Goal: Participate in discussion: Engage in conversation with other users on a specific topic

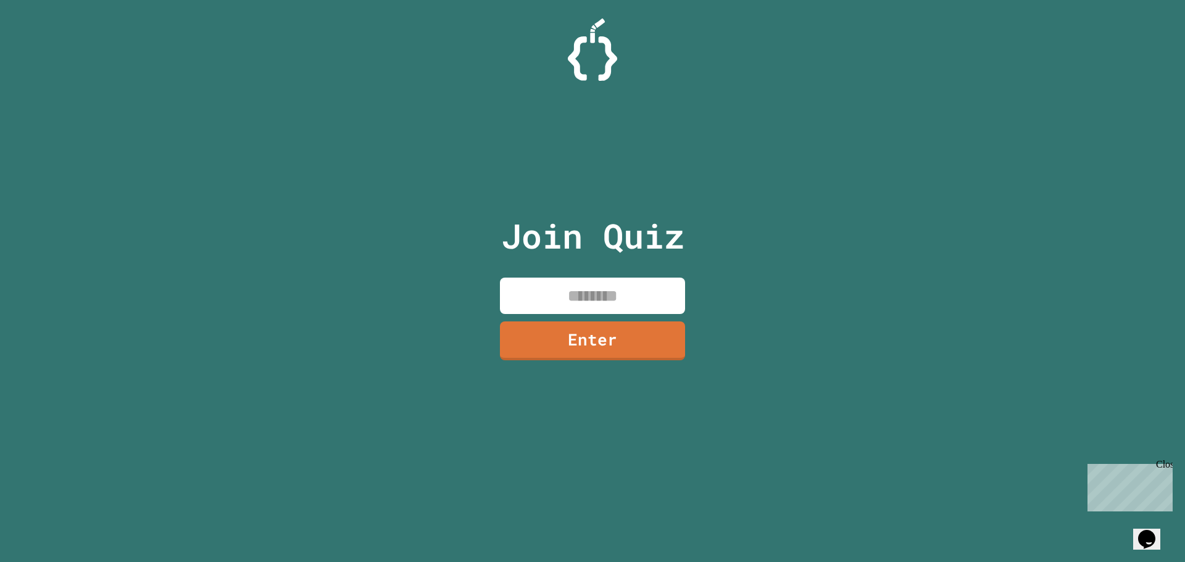
click at [626, 304] on input at bounding box center [592, 296] width 185 height 36
type input "********"
click at [603, 346] on link "Enter" at bounding box center [593, 338] width 166 height 41
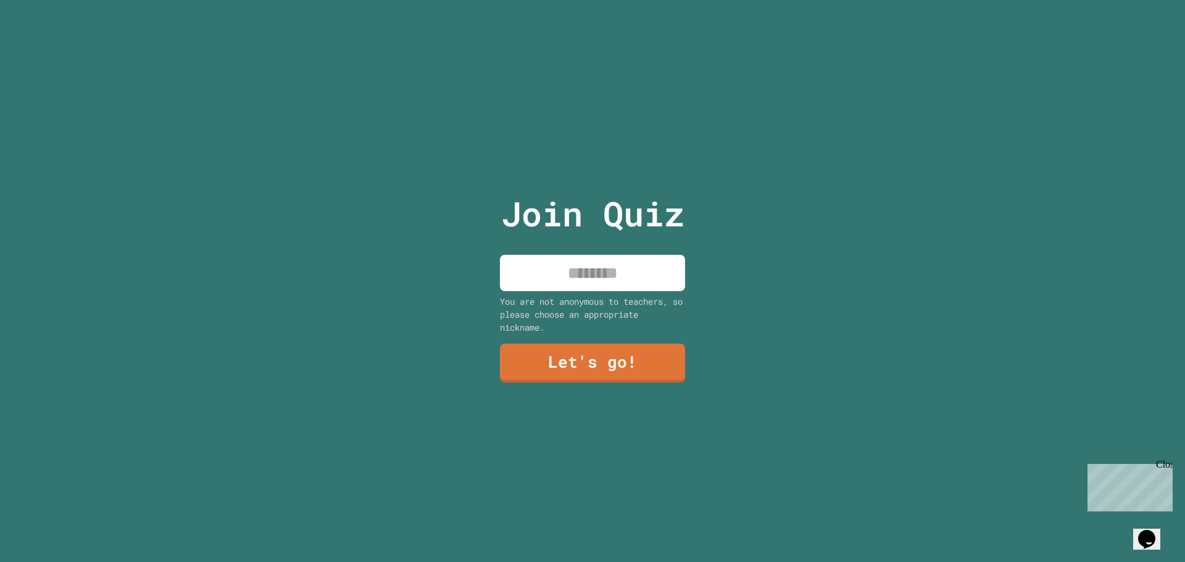
click at [584, 270] on input at bounding box center [592, 273] width 185 height 36
type input "*******"
click at [599, 359] on link "Let's go!" at bounding box center [592, 363] width 186 height 40
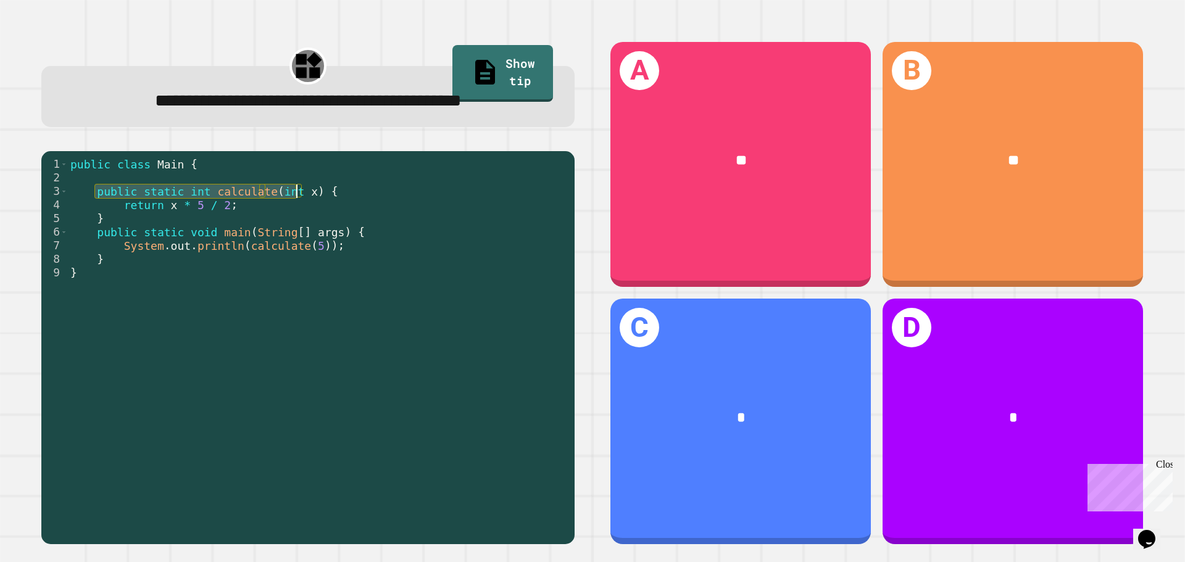
drag, startPoint x: 96, startPoint y: 193, endPoint x: 299, endPoint y: 193, distance: 202.4
click at [299, 193] on div "public class Main { public static int calculate ( int x ) { return x * 5 / 2 ; …" at bounding box center [318, 347] width 501 height 380
click at [205, 202] on div "public class Main { public static int calculate ( int x ) { return x * 5 / 2 ; …" at bounding box center [318, 347] width 501 height 380
click at [174, 206] on div "public class Main { public static int calculate ( int x ) { return x * 5 / 2 ; …" at bounding box center [318, 347] width 501 height 380
click at [159, 205] on div "public class Main { public static int calculate ( int x ) { return x * 5 / 2 ; …" at bounding box center [318, 347] width 501 height 380
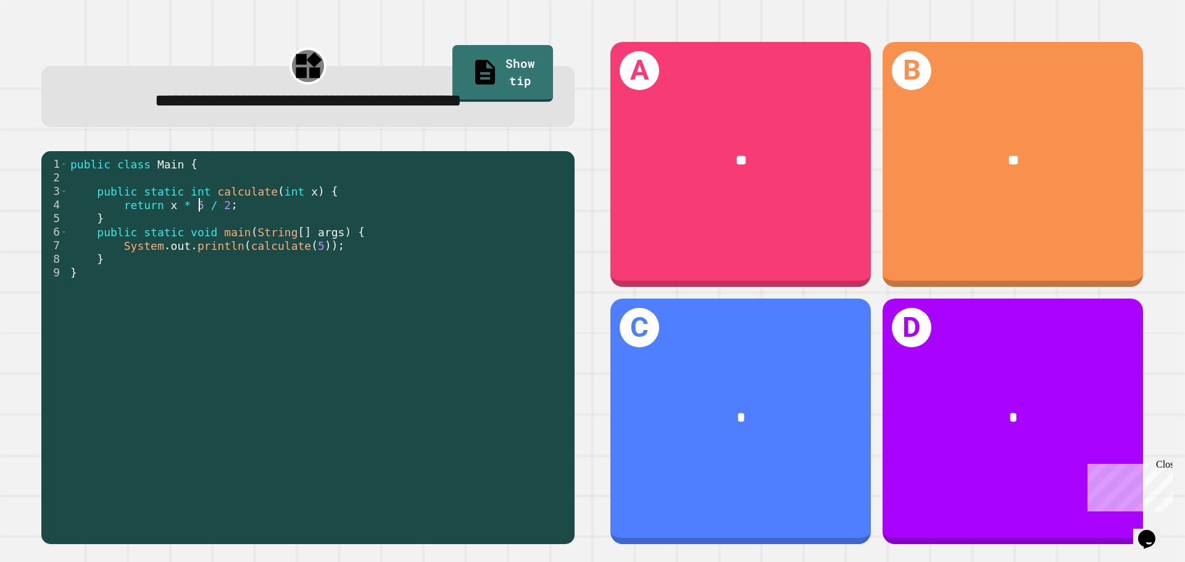
click at [201, 212] on div "public class Main { public static int calculate ( int x ) { return x * 5 / 2 ; …" at bounding box center [318, 347] width 501 height 380
click at [185, 203] on div "public class Main { public static int calculate ( int x ) { return x * 5 / 2 ; …" at bounding box center [318, 347] width 501 height 380
click at [194, 204] on div "public class Main { public static int calculate ( int x ) { return x * 5 / 2 ; …" at bounding box center [318, 347] width 501 height 380
click at [194, 206] on div "public class Main { public static int calculate ( int x ) { return x * 5 / 2 ; …" at bounding box center [318, 347] width 501 height 380
click at [183, 206] on div "public class Main { public static int calculate ( int x ) { return x * 5 / 2 ; …" at bounding box center [318, 347] width 501 height 380
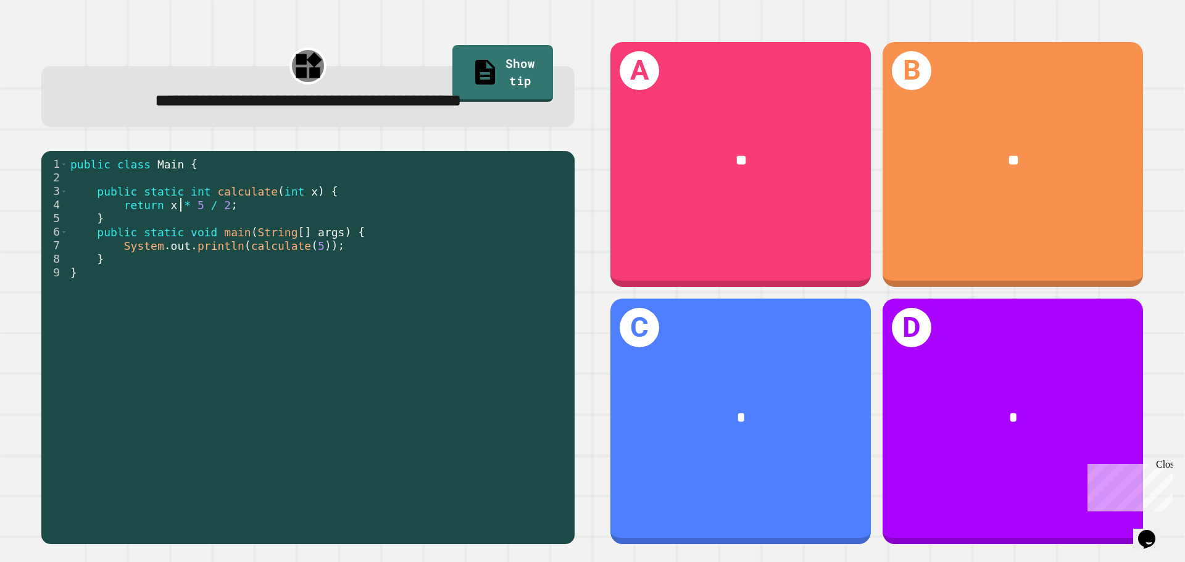
click at [173, 202] on div "public class Main { public static int calculate ( int x ) { return x * 5 / 2 ; …" at bounding box center [318, 347] width 501 height 380
click at [165, 206] on div "public class Main { public static int calculate ( int x ) { return x * 5 / 2 ; …" at bounding box center [318, 347] width 501 height 380
click at [219, 210] on div "public class Main { public static int calculate ( int x ) { return x * 5 / 2 ; …" at bounding box center [318, 347] width 501 height 380
click at [314, 238] on div "public class Main { public static int calculate ( int x ) { return x * 5 / 2 ; …" at bounding box center [318, 347] width 501 height 380
click at [312, 251] on div "public class Main { public static int calculate ( int x ) { return x * 5 / 2 ; …" at bounding box center [318, 347] width 501 height 380
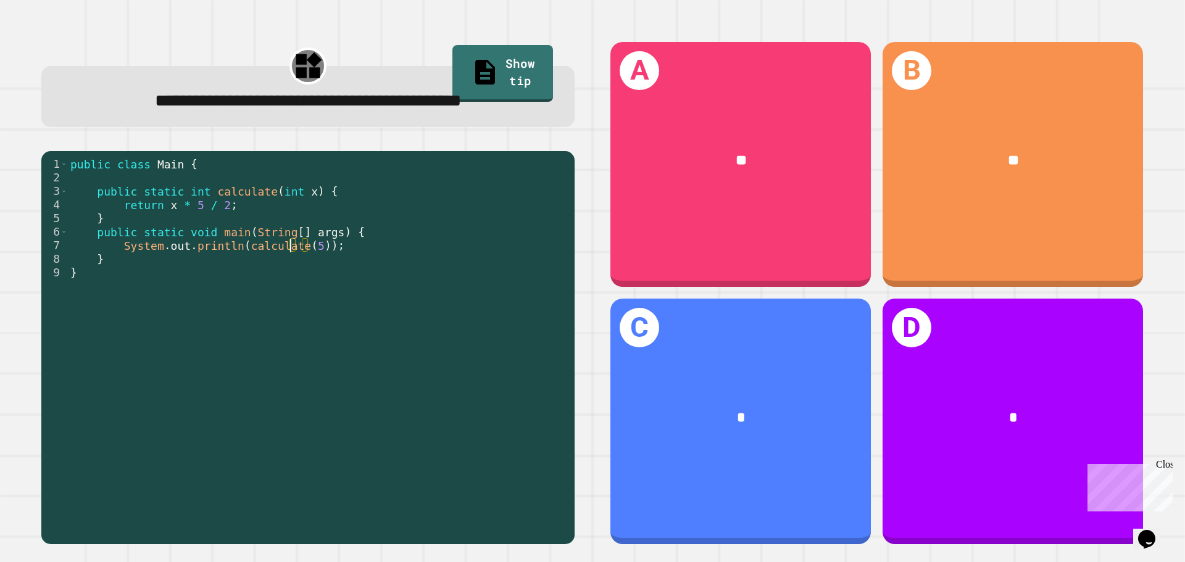
click at [290, 246] on div "public class Main { public static int calculate ( int x ) { return x * 5 / 2 ; …" at bounding box center [318, 347] width 501 height 380
click at [188, 227] on div "public class Main { public static int calculate ( int x ) { return x * 5 / 2 ; …" at bounding box center [318, 347] width 501 height 380
click at [183, 197] on div "public class Main { public static int calculate ( int x ) { return x * 5 / 2 ; …" at bounding box center [318, 347] width 501 height 380
click at [187, 207] on div "public class Main { public static int calculate ( int x ) { return x * 5 / 2 ; …" at bounding box center [318, 347] width 501 height 380
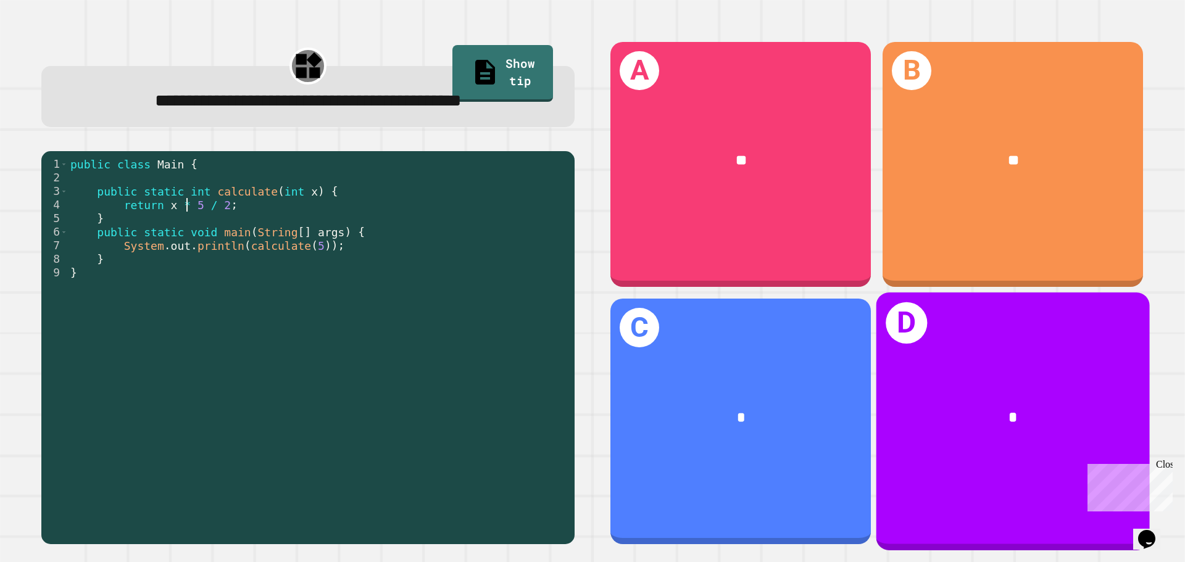
click at [1015, 422] on div "*" at bounding box center [1012, 418] width 273 height 83
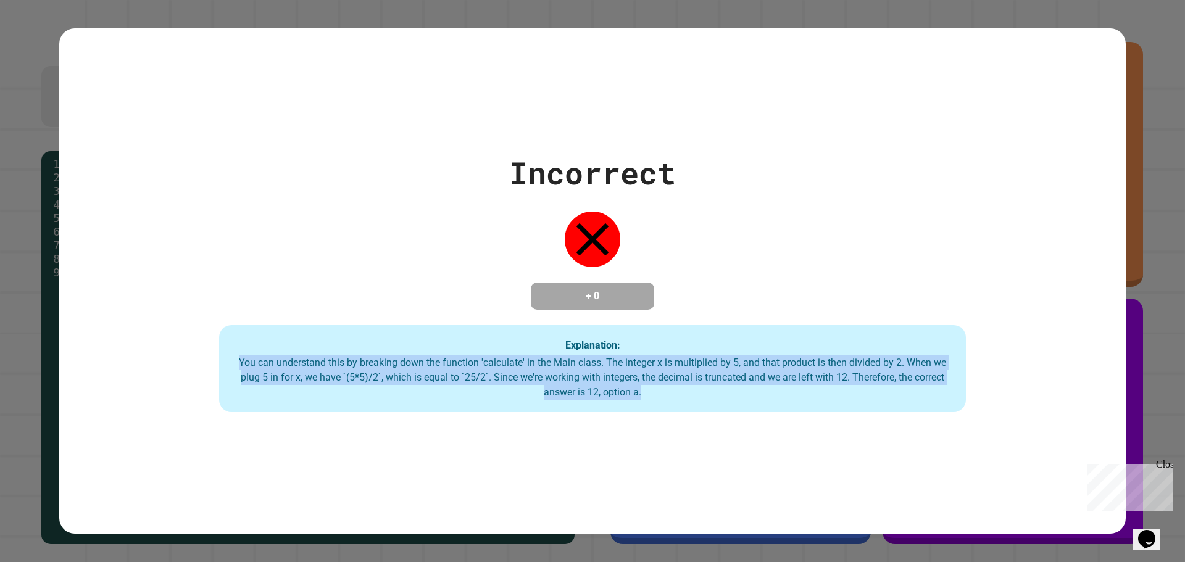
drag, startPoint x: 231, startPoint y: 361, endPoint x: 768, endPoint y: 388, distance: 537.0
click at [768, 388] on div "You can understand this by breaking down the function 'calculate' in the Main c…" at bounding box center [592, 377] width 722 height 44
click at [768, 389] on div "You can understand this by breaking down the function 'calculate' in the Main c…" at bounding box center [592, 377] width 722 height 44
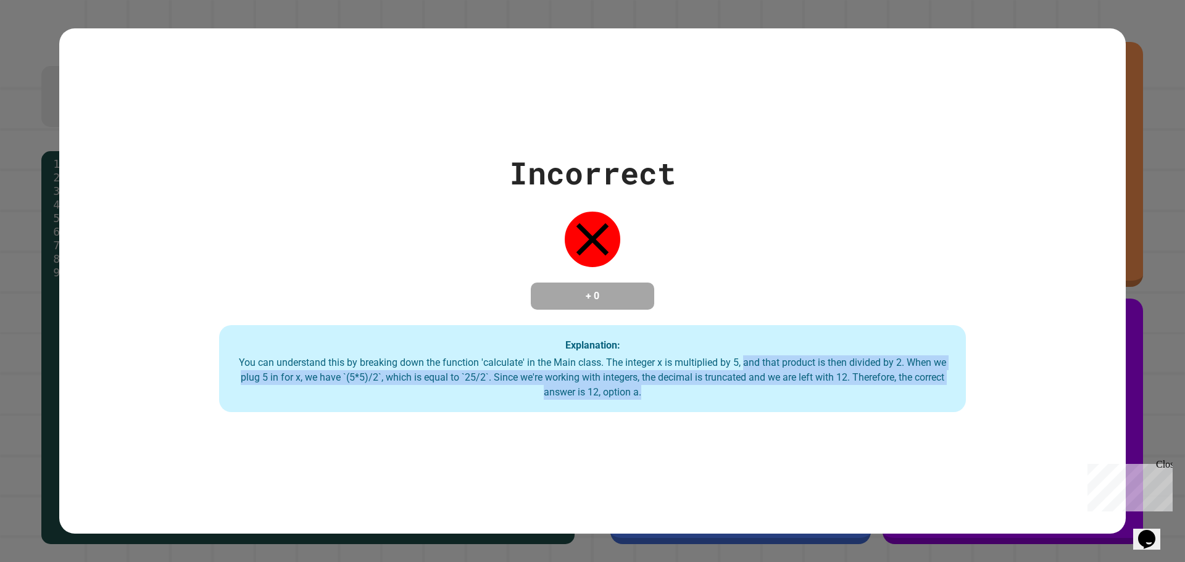
drag, startPoint x: 765, startPoint y: 390, endPoint x: 736, endPoint y: 365, distance: 38.6
click at [736, 365] on div "You can understand this by breaking down the function 'calculate' in the Main c…" at bounding box center [592, 377] width 722 height 44
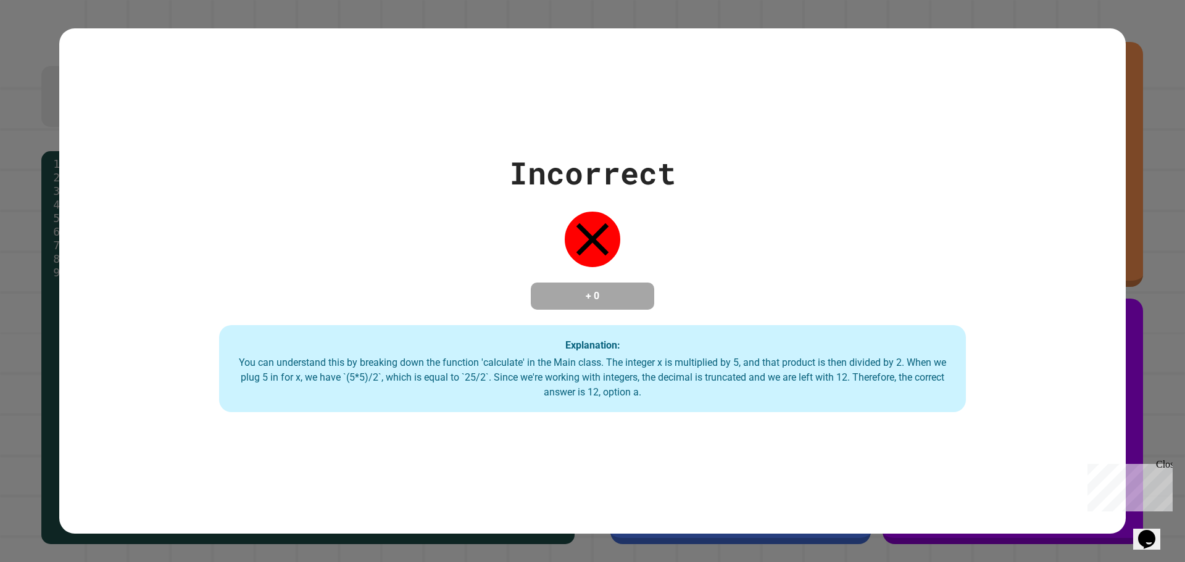
click at [733, 365] on div "You can understand this by breaking down the function 'calculate' in the Main c…" at bounding box center [592, 377] width 722 height 44
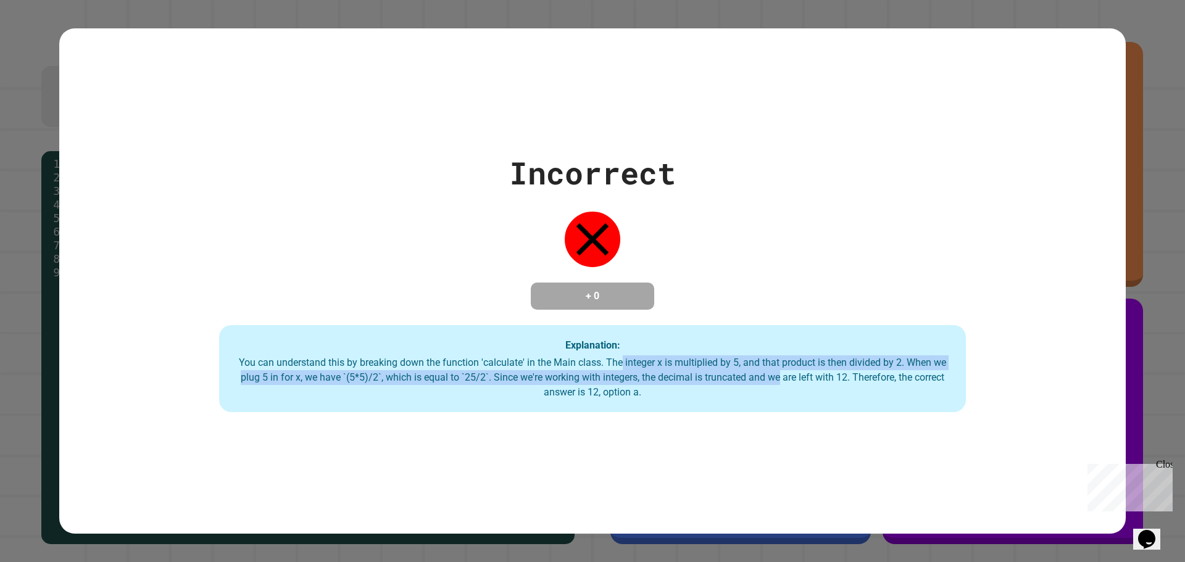
drag, startPoint x: 615, startPoint y: 366, endPoint x: 773, endPoint y: 384, distance: 159.7
click at [773, 383] on div "You can understand this by breaking down the function 'calculate' in the Main c…" at bounding box center [592, 377] width 722 height 44
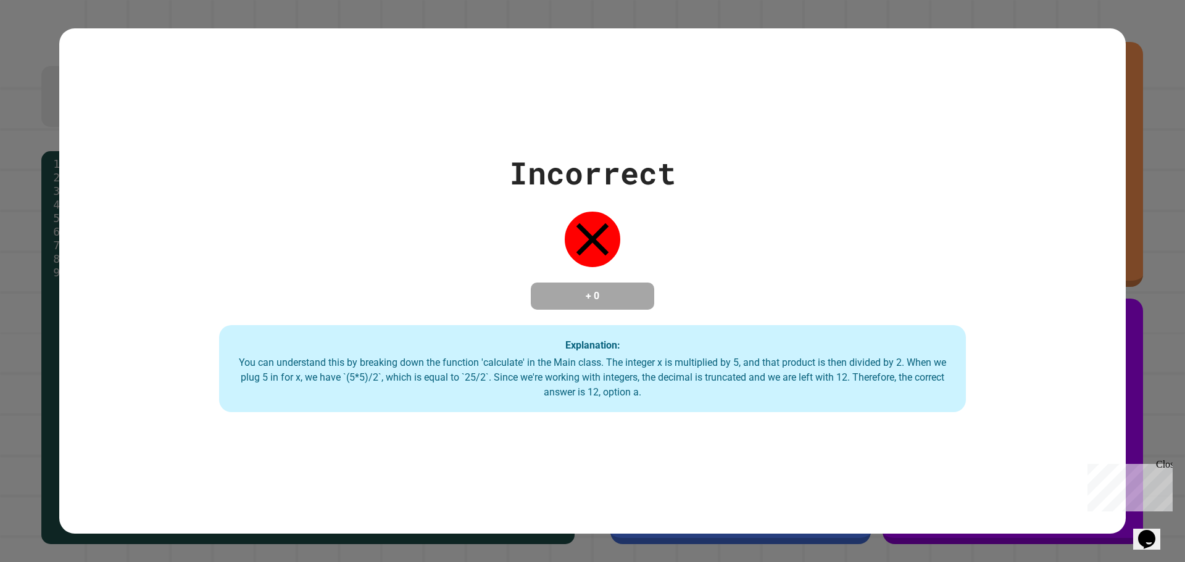
drag, startPoint x: 773, startPoint y: 389, endPoint x: 638, endPoint y: 372, distance: 136.2
click at [767, 389] on div "You can understand this by breaking down the function 'calculate' in the Main c…" at bounding box center [592, 377] width 722 height 44
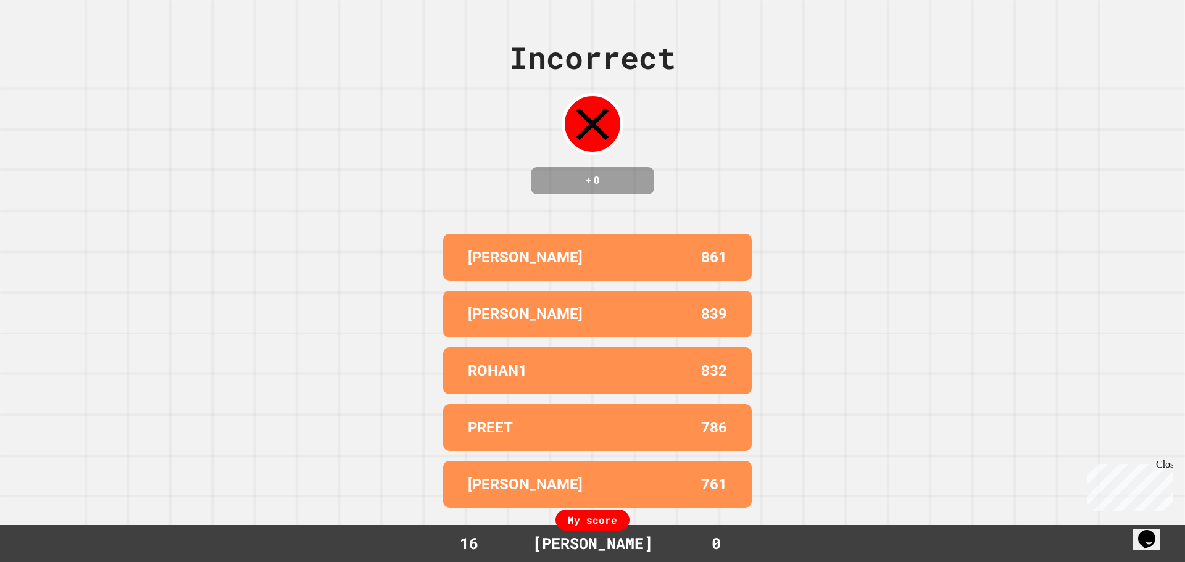
click at [757, 314] on div "Incorrect + 0 [PERSON_NAME] 861 [PERSON_NAME] 839 ROHAN1 832 PREET 786 [PERSON_…" at bounding box center [592, 281] width 1185 height 562
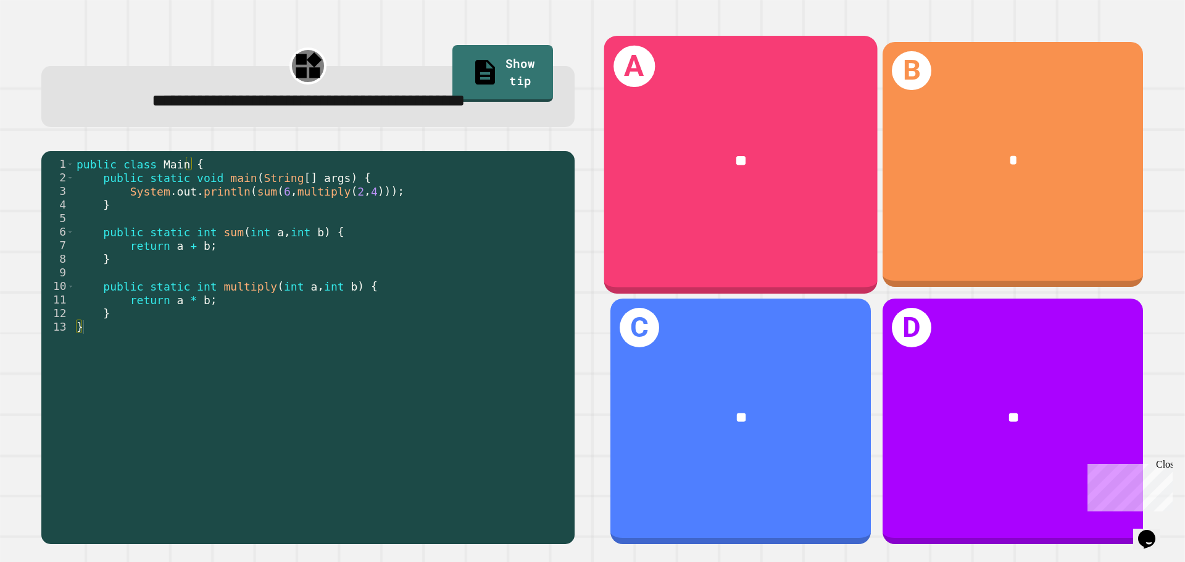
click at [749, 228] on div "A **" at bounding box center [740, 164] width 273 height 257
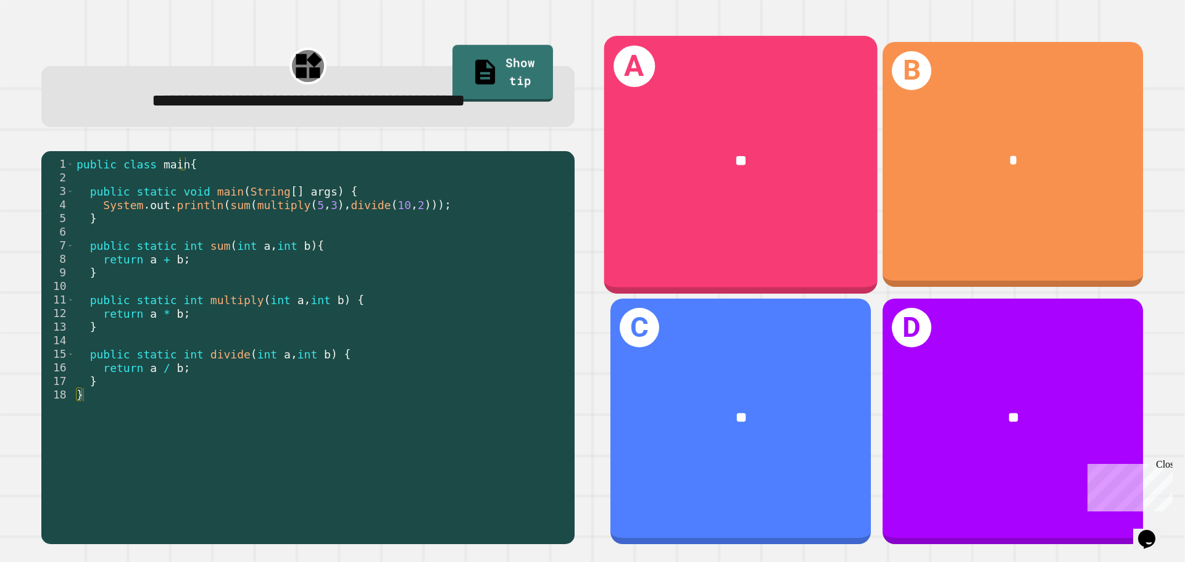
click at [657, 127] on div "**" at bounding box center [740, 161] width 273 height 83
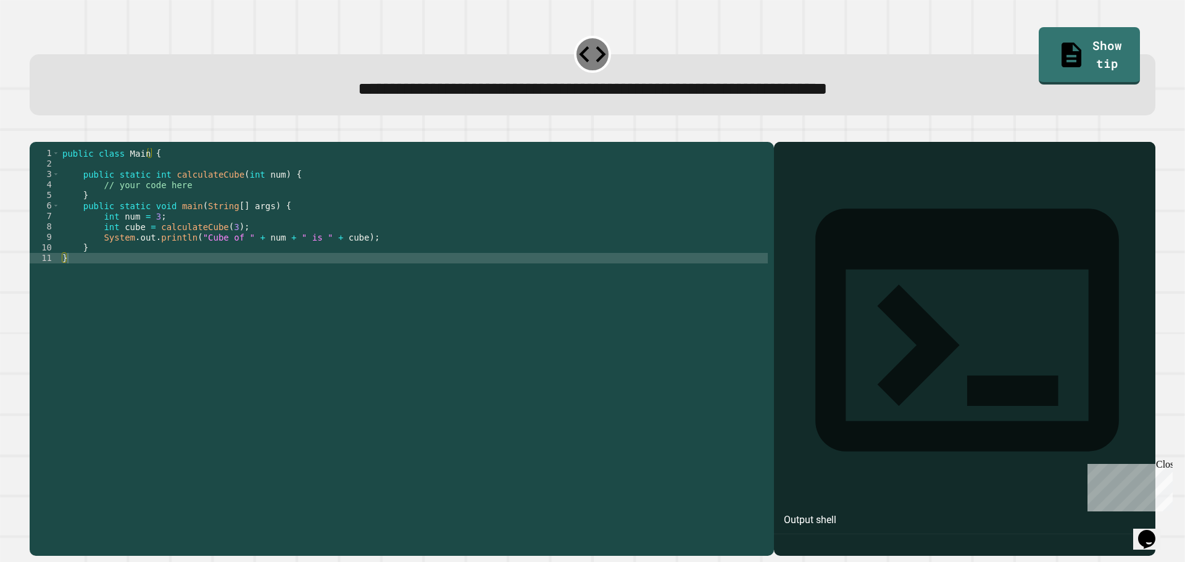
click at [206, 206] on div "public class Main { public static int calculateCube ( int num ) { // your code …" at bounding box center [414, 337] width 708 height 378
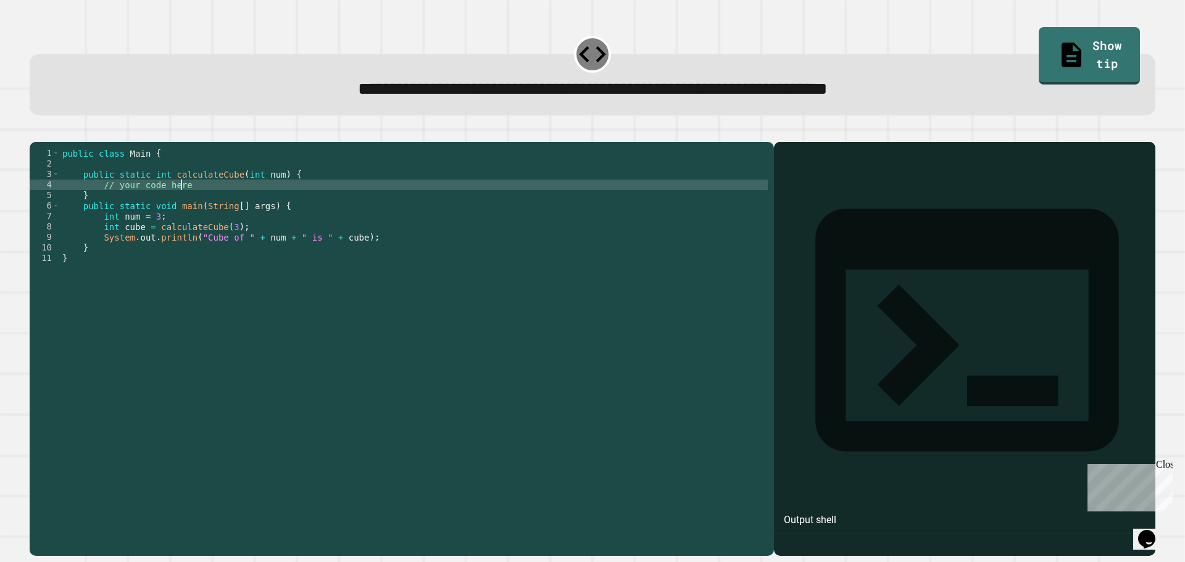
type textarea "**********"
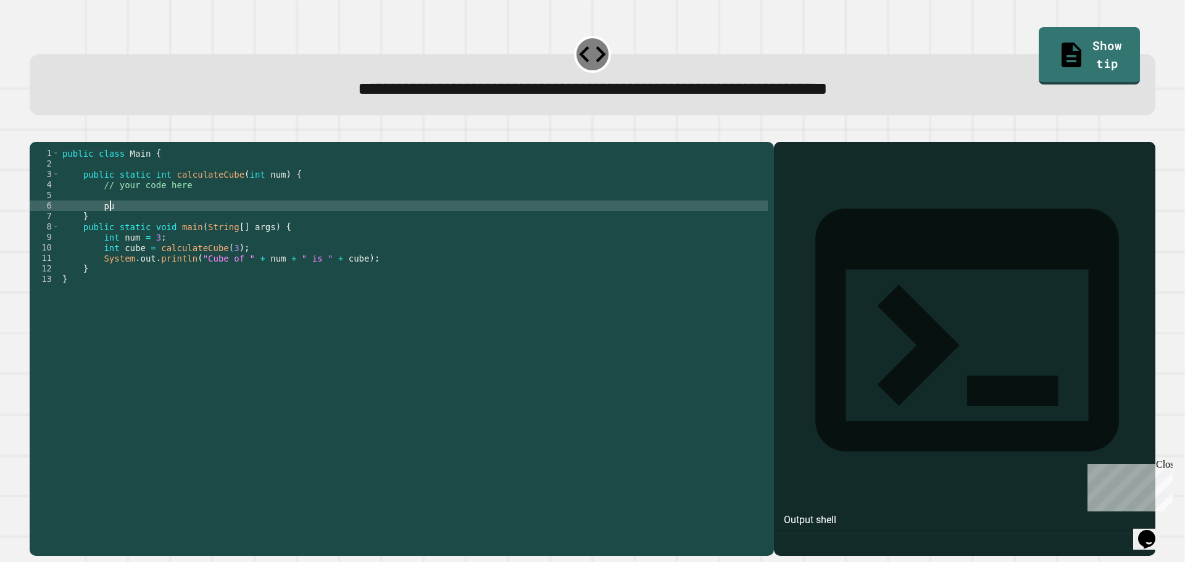
type textarea "*"
click at [1044, 36] on link "Show tip" at bounding box center [1089, 55] width 101 height 59
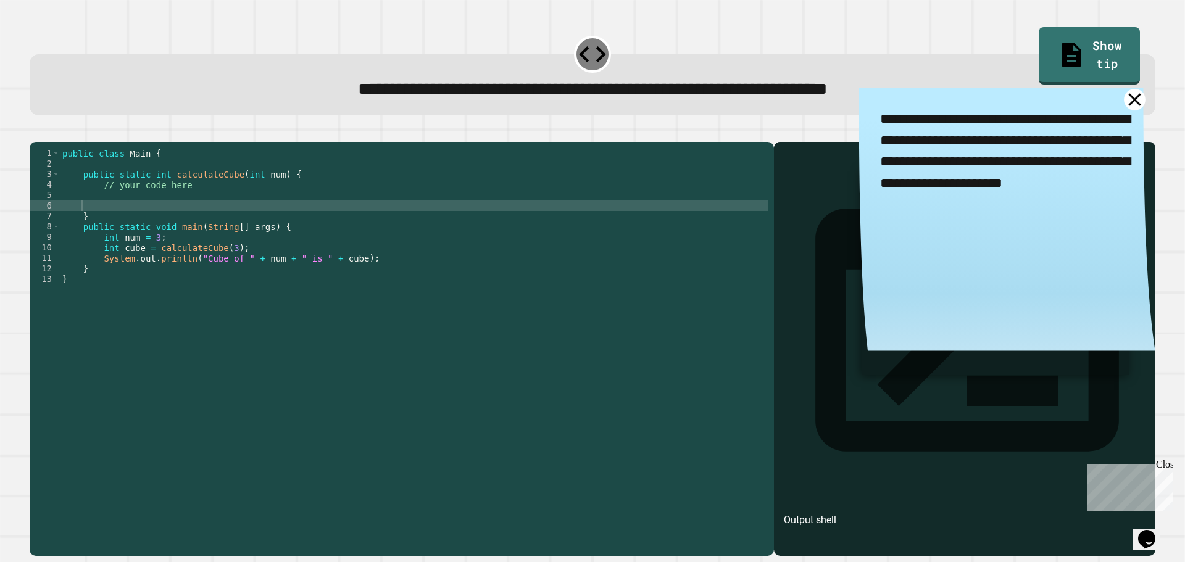
click at [1124, 102] on icon at bounding box center [1135, 100] width 22 height 22
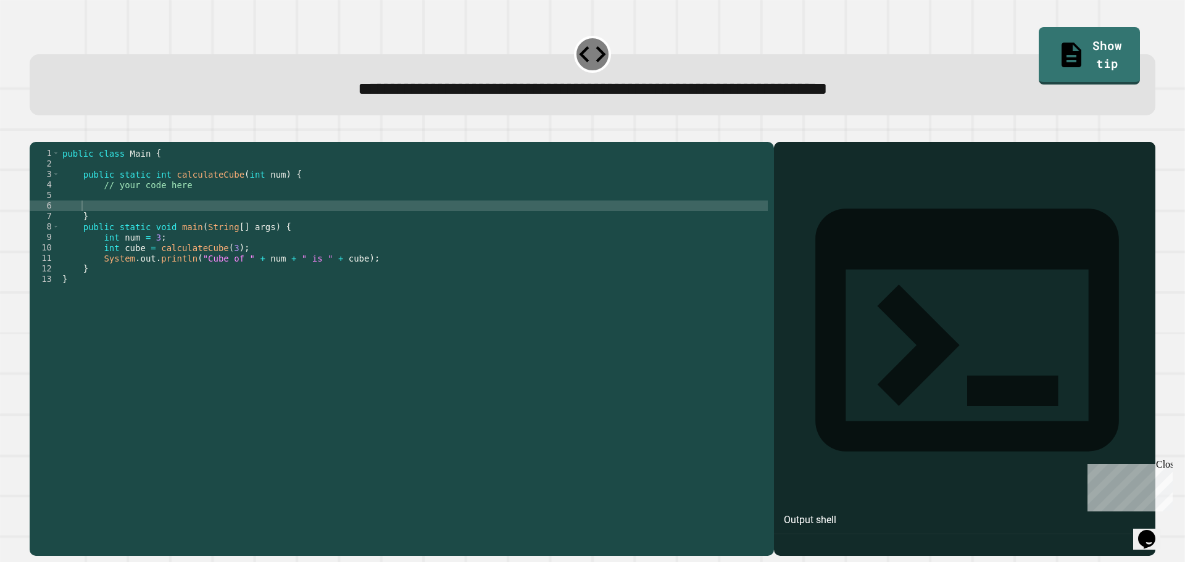
click at [173, 214] on div "public class Main { public static int calculateCube ( int num ) { // your code …" at bounding box center [414, 337] width 708 height 378
click at [168, 220] on div "public class Main { public static int calculateCube ( int num ) { // your code …" at bounding box center [414, 337] width 708 height 378
click at [884, 458] on div at bounding box center [964, 367] width 369 height 378
click at [1169, 463] on div "Close" at bounding box center [1163, 466] width 15 height 15
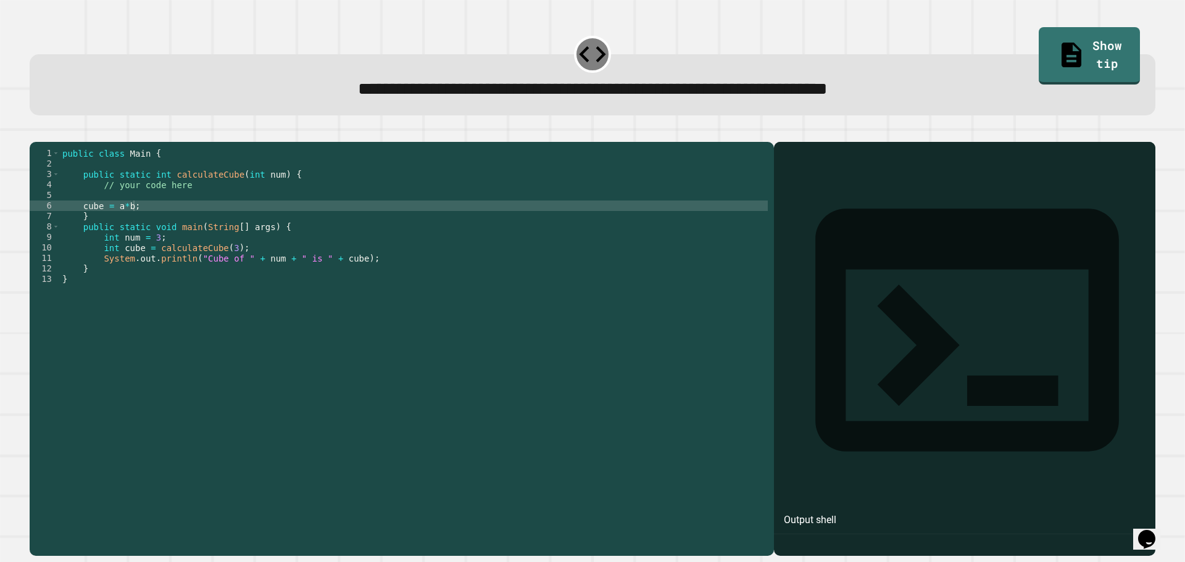
click at [527, 502] on div "public class Main { public static int calculateCube ( int num ) { // your code …" at bounding box center [414, 337] width 708 height 378
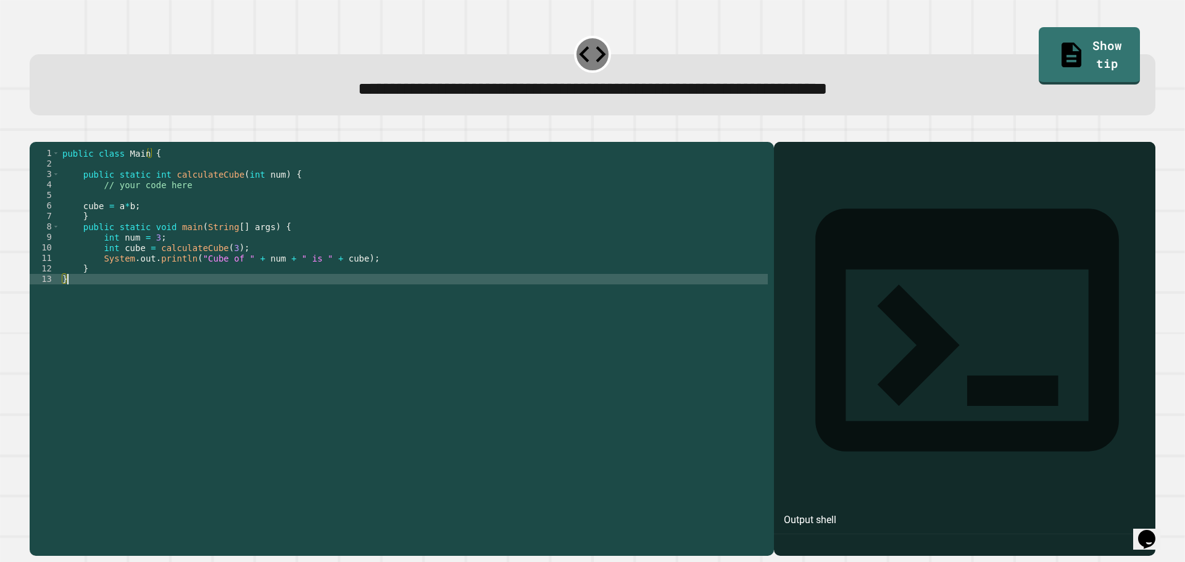
click at [836, 513] on div "Output shell" at bounding box center [810, 520] width 52 height 15
click at [48, 143] on icon "button" at bounding box center [44, 139] width 7 height 9
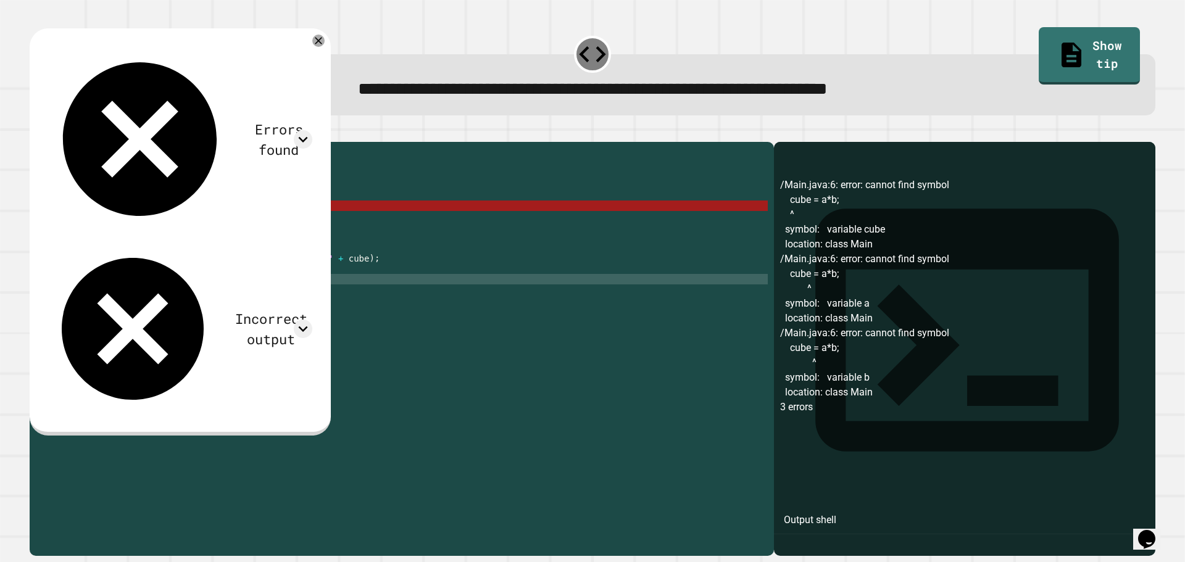
click at [112, 226] on div "public class Main { public static int calculateCube ( int num ) { // your code …" at bounding box center [414, 337] width 708 height 378
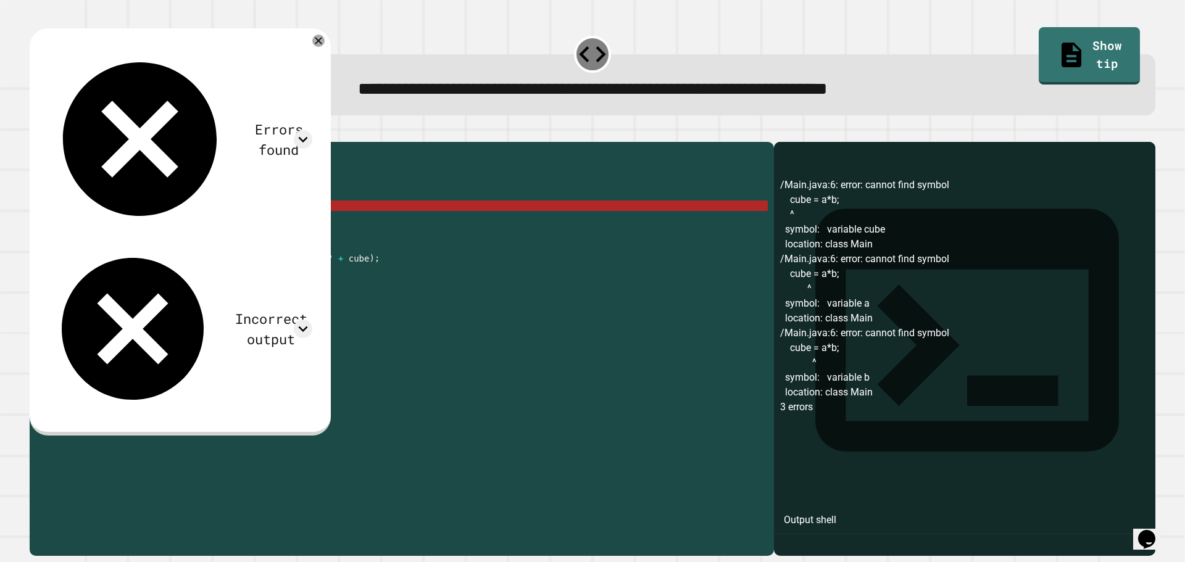
click at [101, 223] on div "public class Main { public static int calculateCube ( int num ) { // your code …" at bounding box center [414, 337] width 708 height 378
click at [85, 224] on div "public class Main { public static int calculateCube ( int num ) { // your code …" at bounding box center [414, 337] width 708 height 378
click at [79, 224] on div "public class Main { public static int calculateCube ( int num ) { // your code …" at bounding box center [414, 337] width 708 height 378
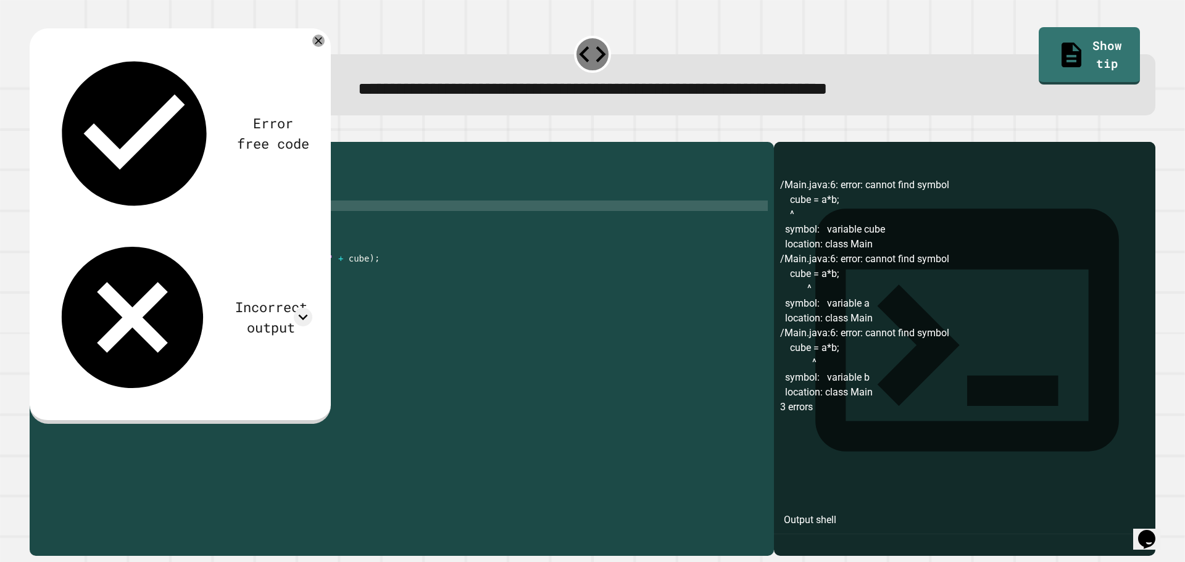
scroll to position [0, 4]
click at [36, 132] on icon "button" at bounding box center [36, 132] width 0 height 0
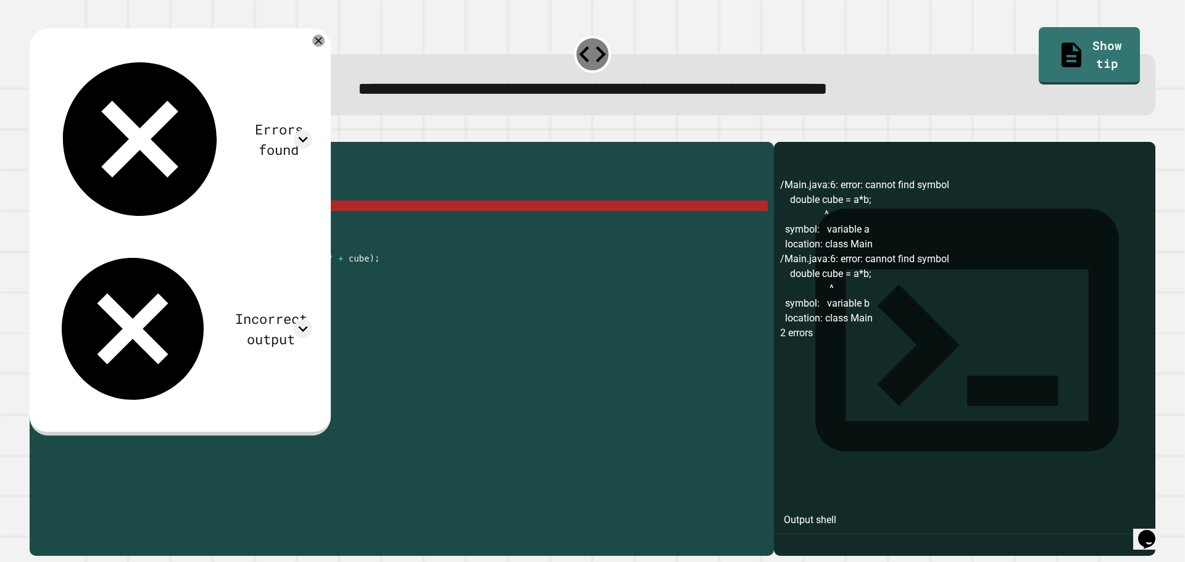
click at [137, 227] on div "public class Main { public static int calculateCube ( int num ) { // your code …" at bounding box center [414, 337] width 708 height 378
click at [210, 228] on div "public class Main { public static int calculateCube ( int num ) { // your code …" at bounding box center [414, 337] width 708 height 378
drag, startPoint x: 167, startPoint y: 228, endPoint x: 160, endPoint y: 223, distance: 7.9
click at [166, 228] on div "public class Main { public static int calculateCube ( int num ) { // your code …" at bounding box center [414, 337] width 708 height 378
click at [157, 220] on div "public class Main { public static int calculateCube ( int num ) { // your code …" at bounding box center [414, 337] width 708 height 378
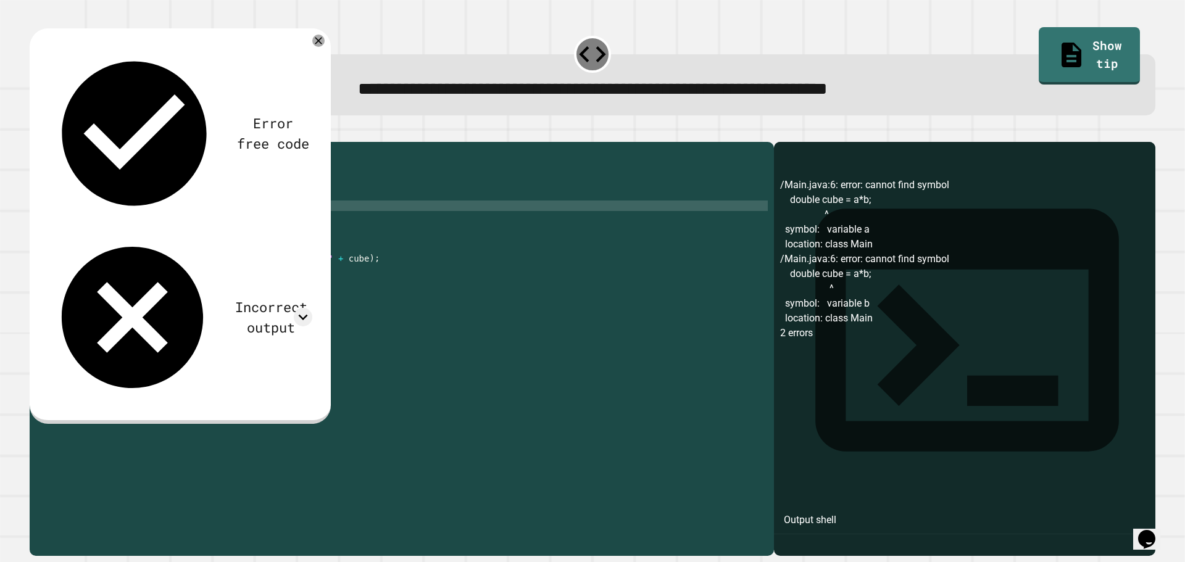
scroll to position [0, 7]
click at [149, 223] on div "public class Main { public static int calculateCube ( int num ) { // your code …" at bounding box center [414, 337] width 708 height 378
click at [151, 222] on div "public class Main { public static int calculateCube ( int num ) { // your code …" at bounding box center [414, 337] width 708 height 378
click at [194, 226] on div "public class Main { public static int calculateCube ( int num ) { // your code …" at bounding box center [414, 337] width 708 height 378
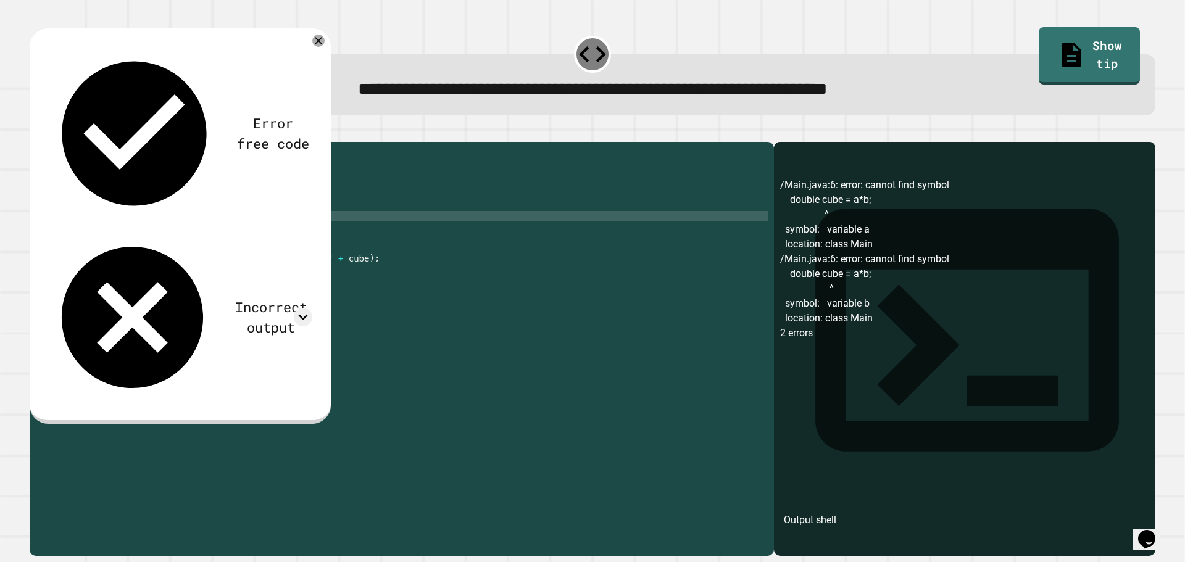
click at [115, 238] on div "public class Main { public static int calculateCube ( int num ) { // your code …" at bounding box center [414, 337] width 708 height 378
click at [114, 234] on div "public class Main { public static int calculateCube ( int num ) { // your code …" at bounding box center [414, 337] width 708 height 378
click at [112, 228] on div "public class Main { public static int calculateCube ( int num ) { // your code …" at bounding box center [414, 337] width 708 height 378
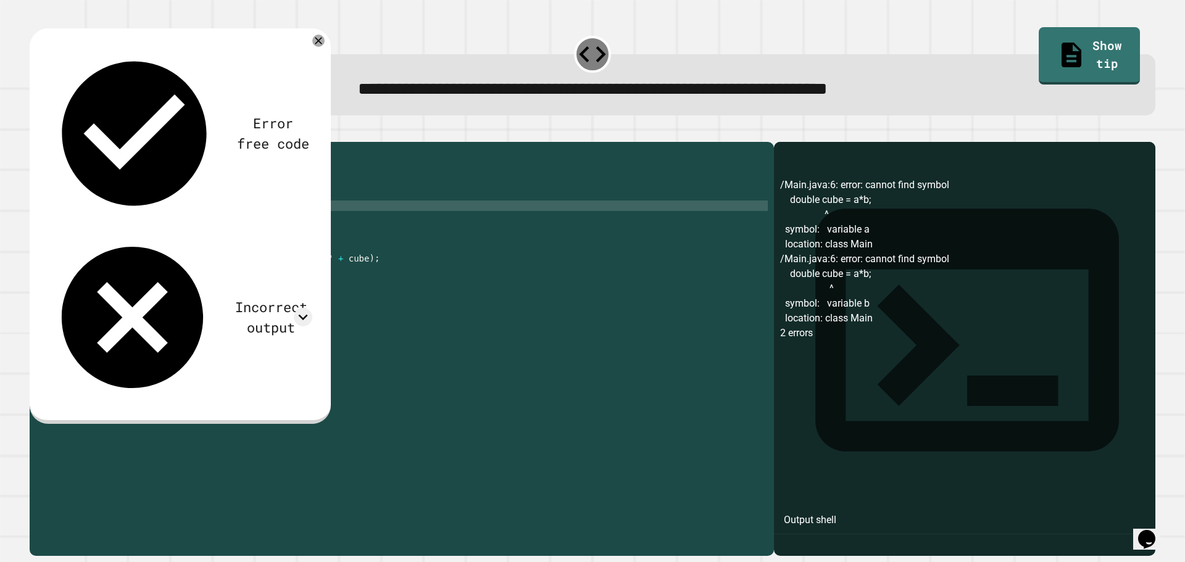
click at [83, 221] on div "public class Main { public static int calculateCube ( int num ) { // your code …" at bounding box center [414, 337] width 708 height 378
click at [171, 230] on div "public class Main { public static int calculateCube ( int num ) { // your code …" at bounding box center [414, 337] width 708 height 378
click at [151, 223] on div "public class Main { public static int calculateCube ( int num ) { // your code …" at bounding box center [414, 337] width 708 height 378
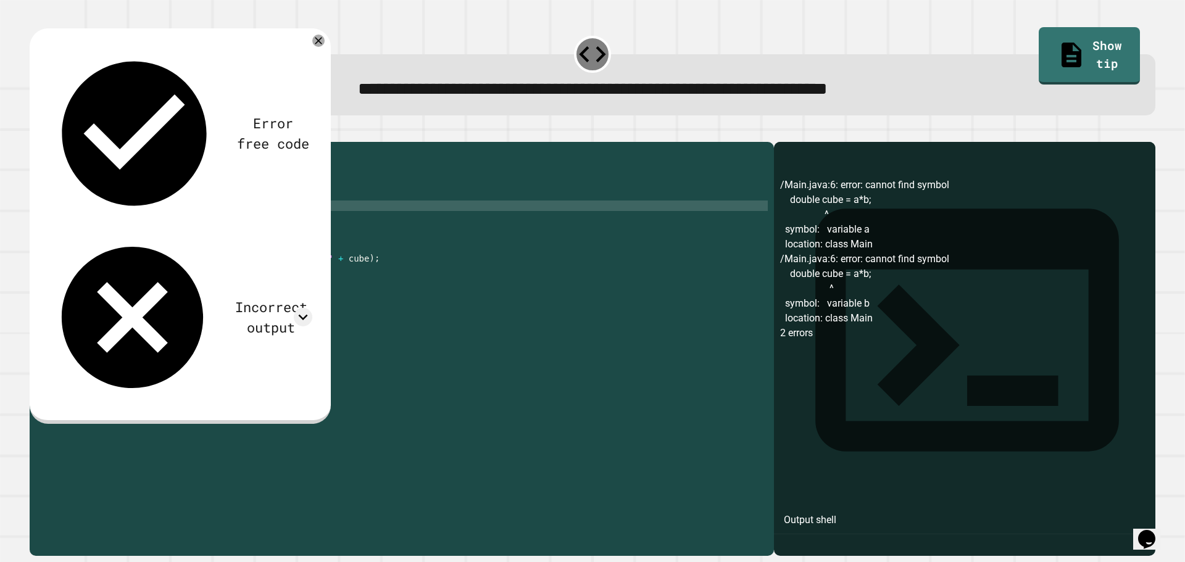
click at [135, 224] on div "public class Main { public static int calculateCube ( int num ) { // your code …" at bounding box center [414, 337] width 708 height 378
click at [144, 222] on div "public class Main { public static int calculateCube ( int num ) { // your code …" at bounding box center [414, 337] width 708 height 378
type textarea "**********"
click at [36, 132] on icon "button" at bounding box center [36, 132] width 0 height 0
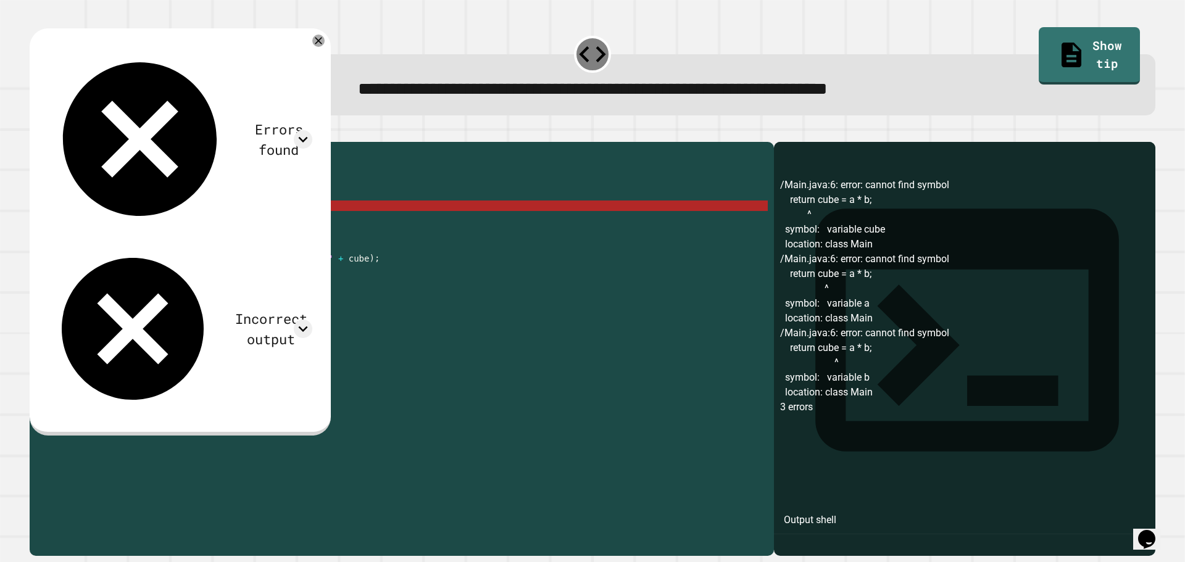
click at [199, 222] on div "public class Main { public static int calculateCube ( int num ) { // your code …" at bounding box center [414, 337] width 708 height 378
click at [199, 223] on div "public class Main { public static int calculateCube ( int num ) { // your code …" at bounding box center [414, 337] width 708 height 378
click at [185, 234] on div "public class Main { public static int calculateCube ( int num ) { // your code …" at bounding box center [414, 337] width 708 height 378
click at [127, 226] on div "public class Main { public static int calculateCube ( int num ) { // your code …" at bounding box center [414, 337] width 708 height 378
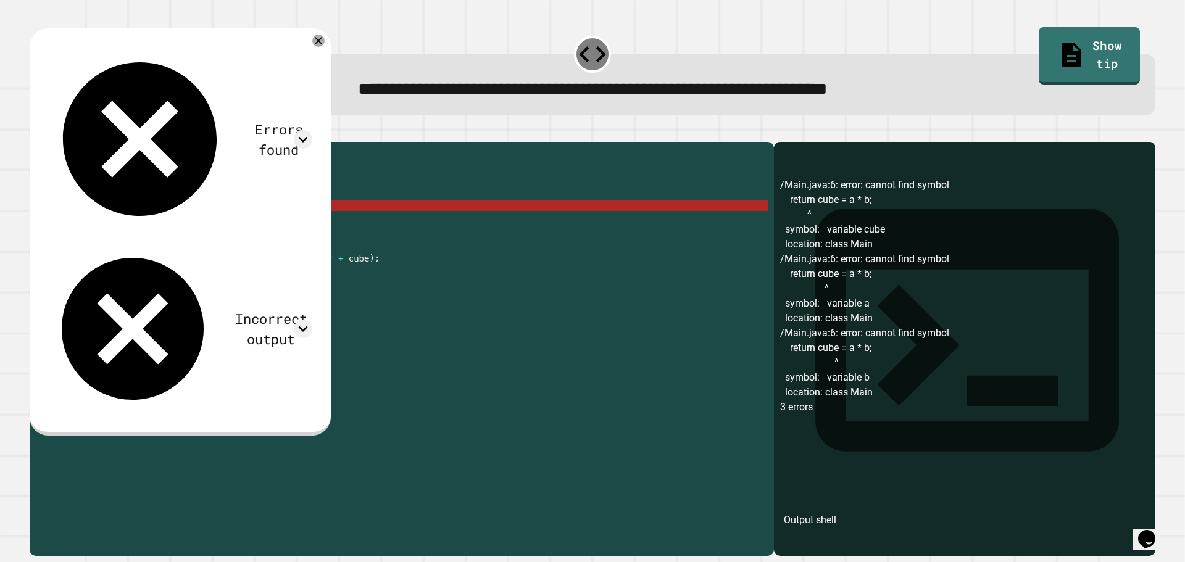
click at [163, 270] on div "public class Main { public static int calculateCube ( int num ) { // your code …" at bounding box center [414, 337] width 708 height 378
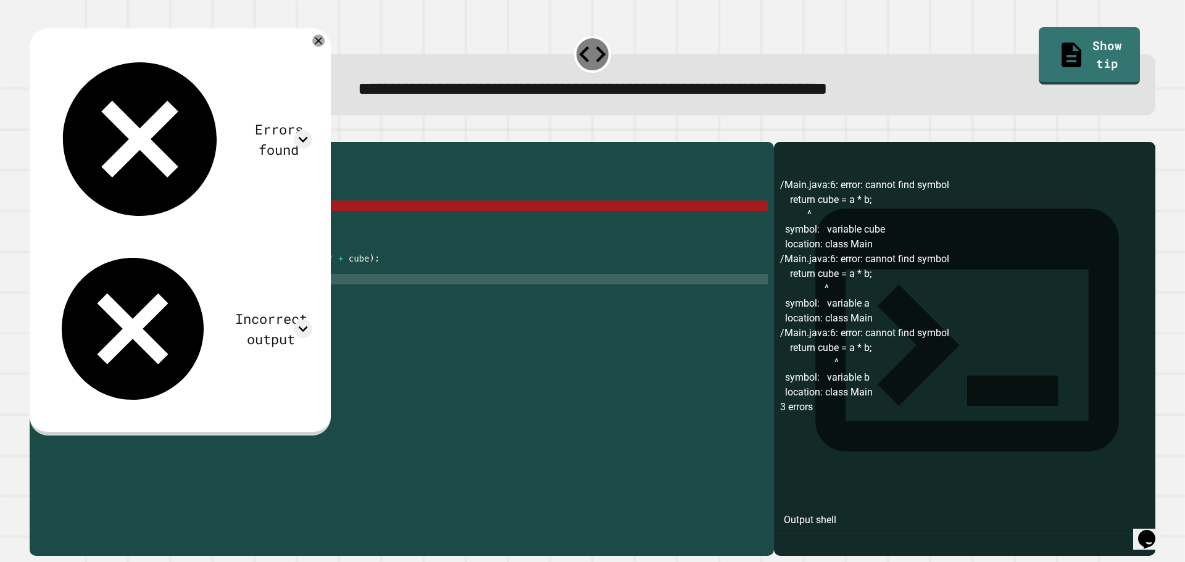
click at [175, 296] on div "public class Main { public static int calculateCube ( int num ) { // your code …" at bounding box center [414, 337] width 708 height 378
click at [266, 260] on div "public class Main { public static int calculateCube ( int num ) { // your code …" at bounding box center [414, 337] width 708 height 378
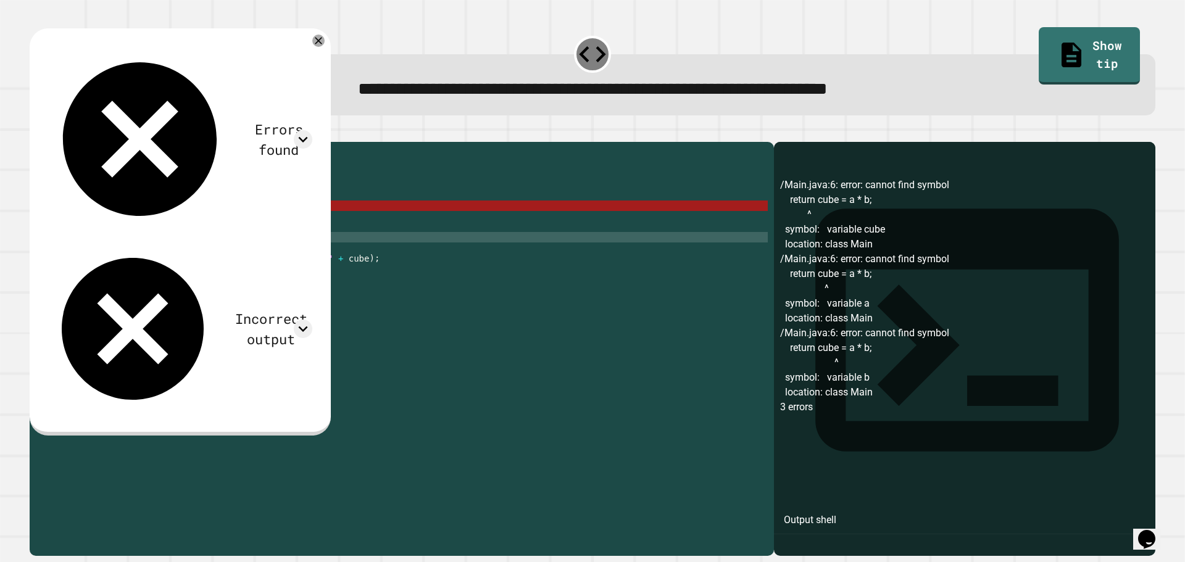
drag, startPoint x: 138, startPoint y: 187, endPoint x: 136, endPoint y: 210, distance: 23.6
click at [137, 187] on div "public class Main { public static int calculateCube ( int num ) { // your code …" at bounding box center [414, 337] width 708 height 378
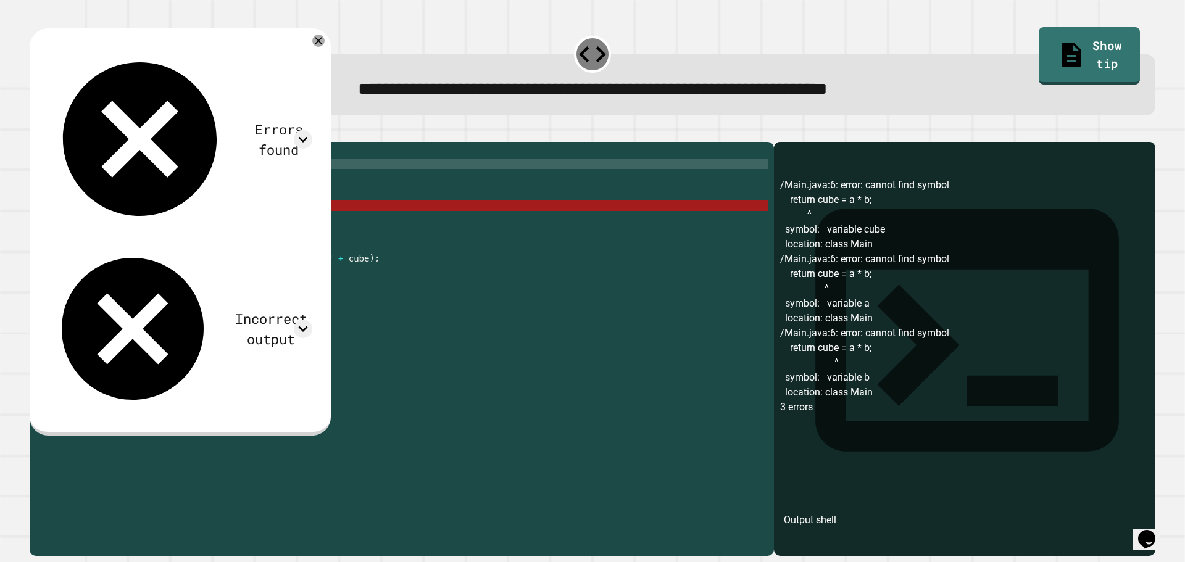
click at [140, 225] on div "public class Main { public static int calculateCube ( int num ) { // your code …" at bounding box center [414, 337] width 708 height 378
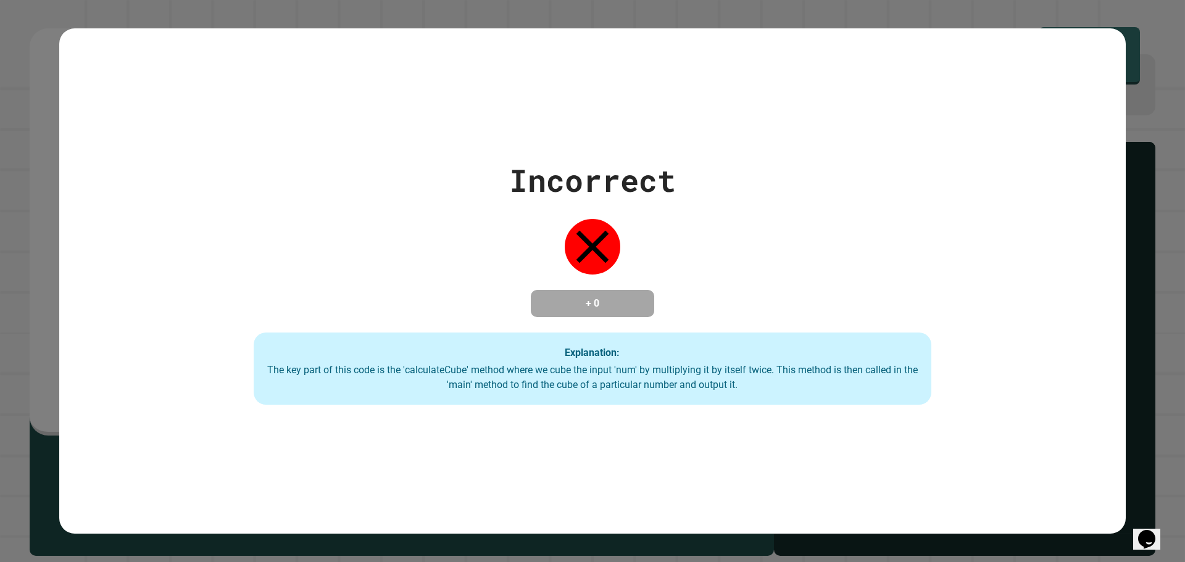
click at [156, 223] on div "Incorrect + 0 Explanation: The key part of this code is the 'calculateCube' met…" at bounding box center [593, 281] width 968 height 248
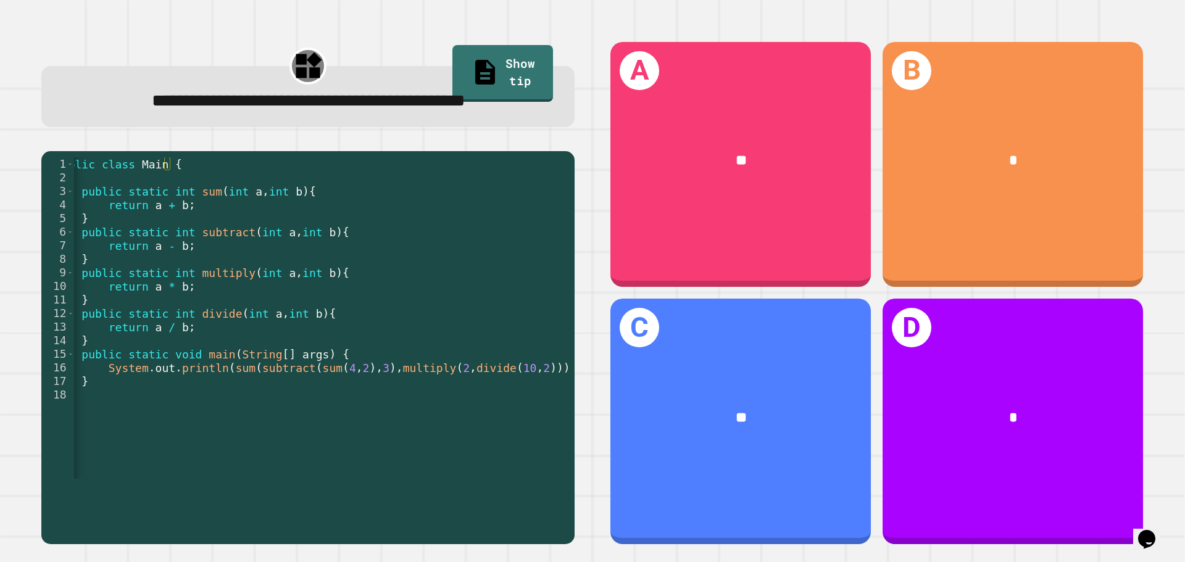
scroll to position [0, 33]
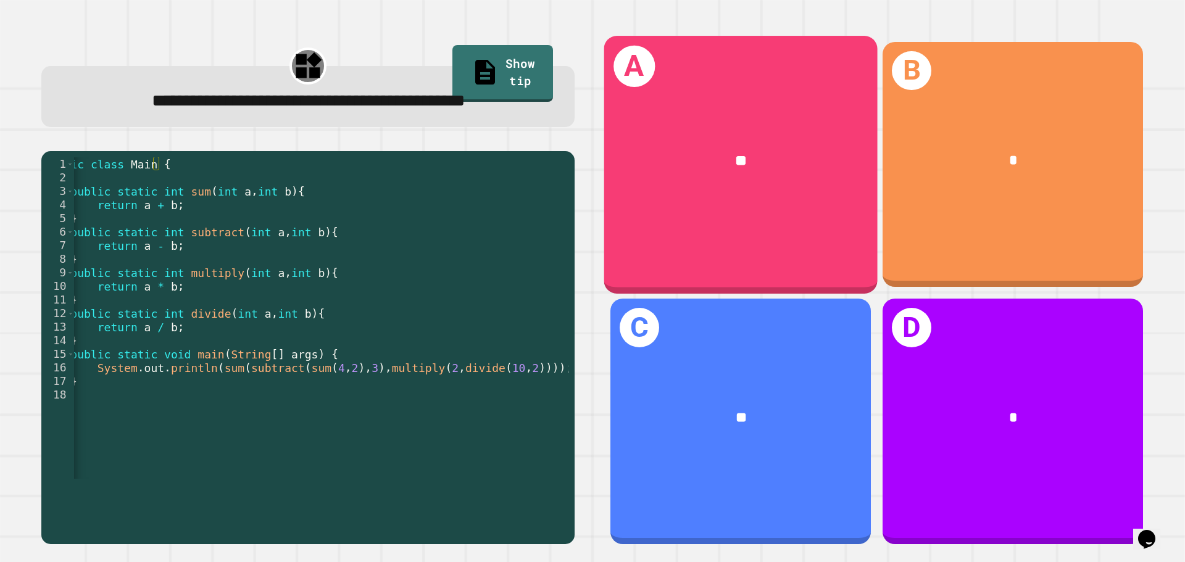
click at [805, 139] on div "**" at bounding box center [740, 161] width 273 height 83
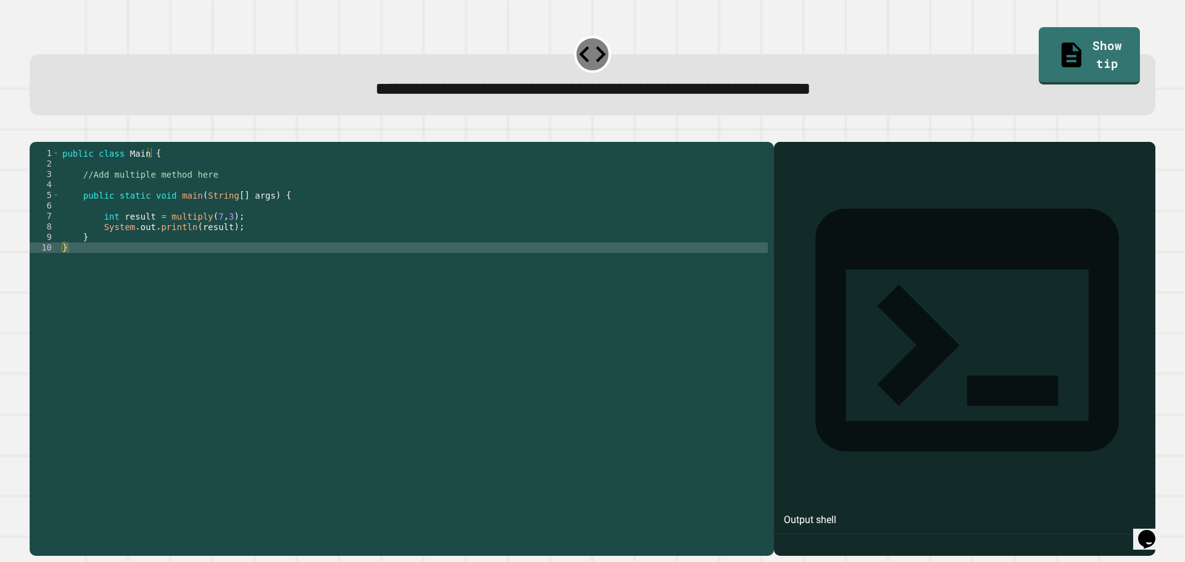
click at [195, 229] on div "public class Main { //Add multiple method here public static void main ( String…" at bounding box center [414, 337] width 708 height 378
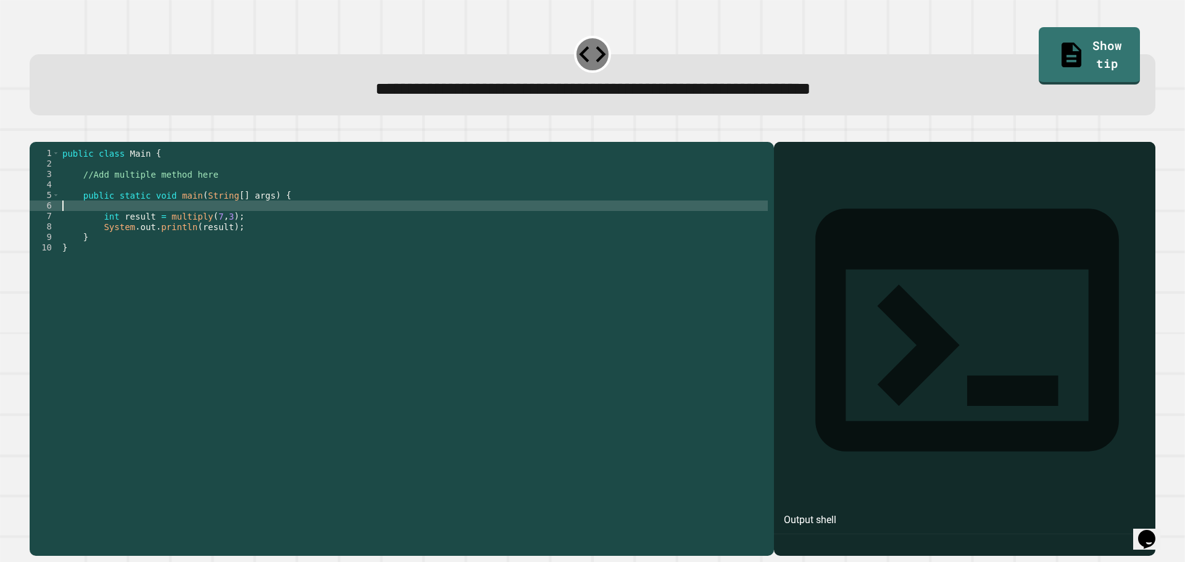
click at [118, 193] on div "public class Main { //Add multiple method here public static void main ( String…" at bounding box center [414, 337] width 708 height 378
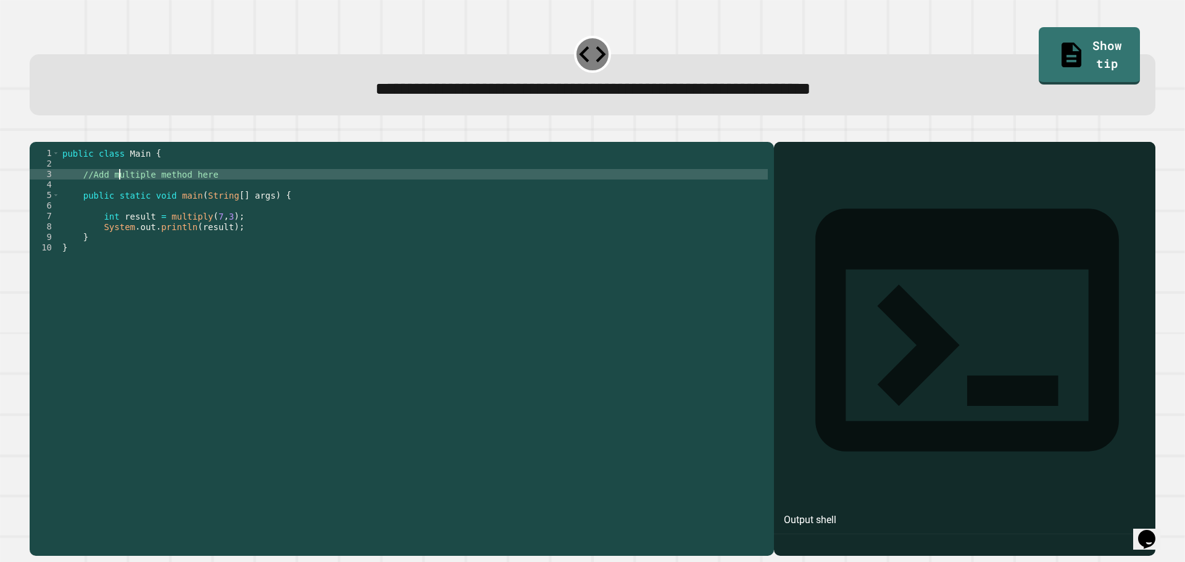
click at [117, 205] on div "public class Main { //Add multiple method here public static void main ( String…" at bounding box center [414, 337] width 708 height 378
type textarea "**********"
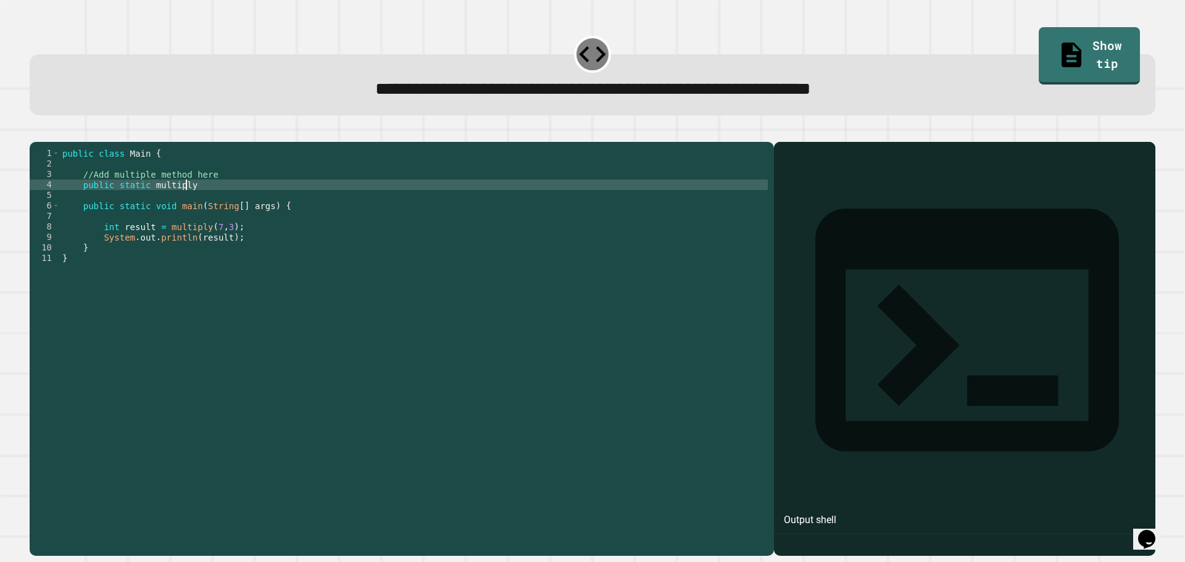
click at [210, 206] on div "public class Main { //Add multiple method here public static multiply public st…" at bounding box center [414, 337] width 708 height 378
click at [283, 201] on div "public class Main { //Add multiple method here public static multiply ( int a ,…" at bounding box center [414, 337] width 708 height 378
type textarea "**********"
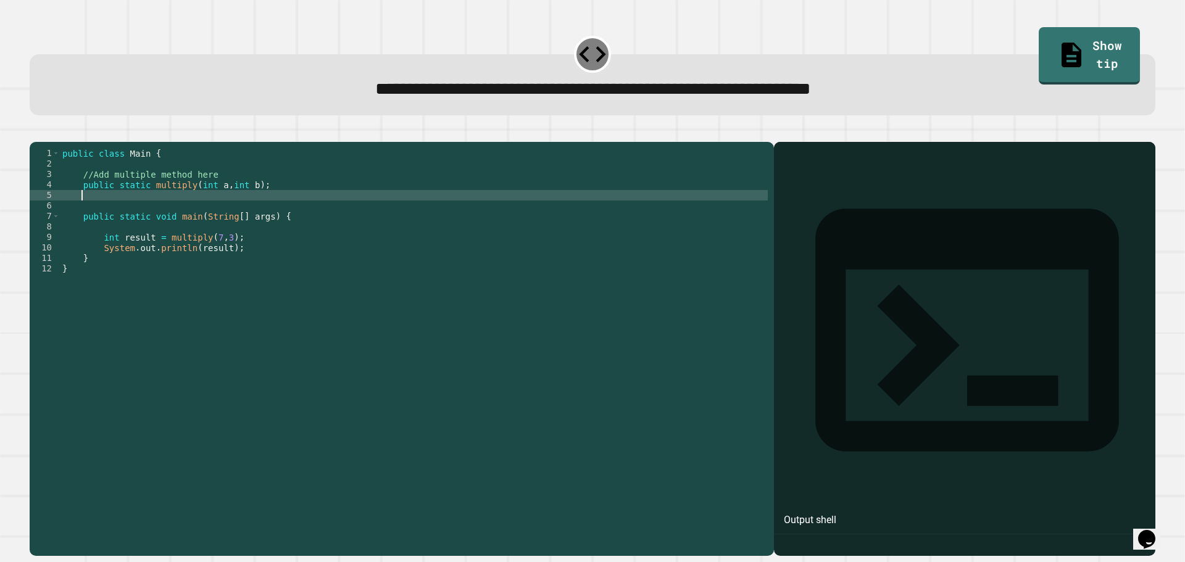
scroll to position [0, 1]
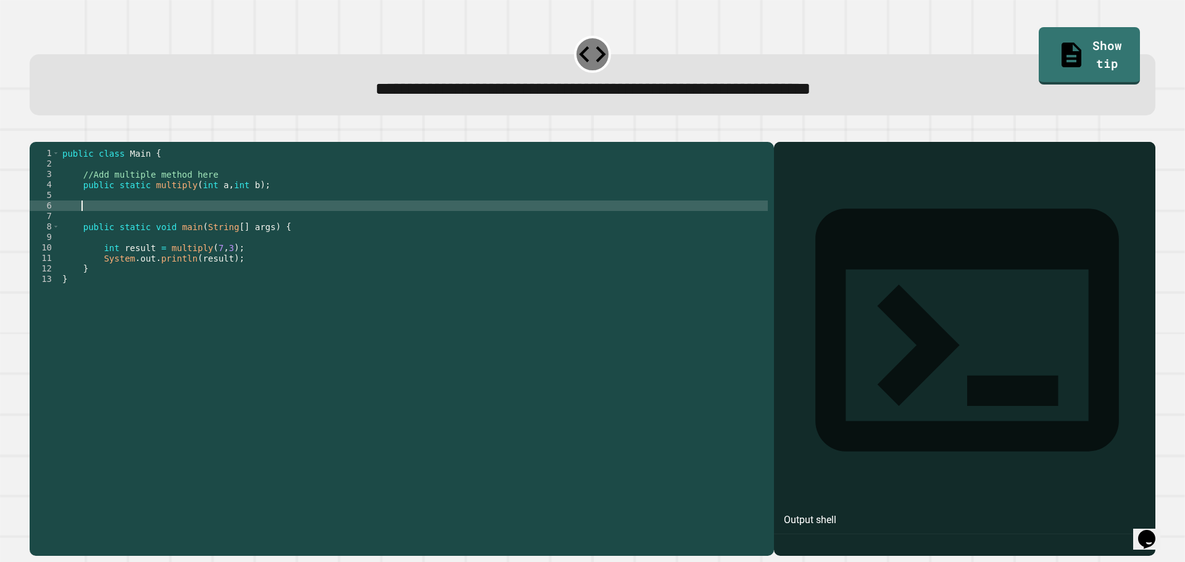
type textarea "*"
click at [36, 132] on icon "button" at bounding box center [36, 132] width 0 height 0
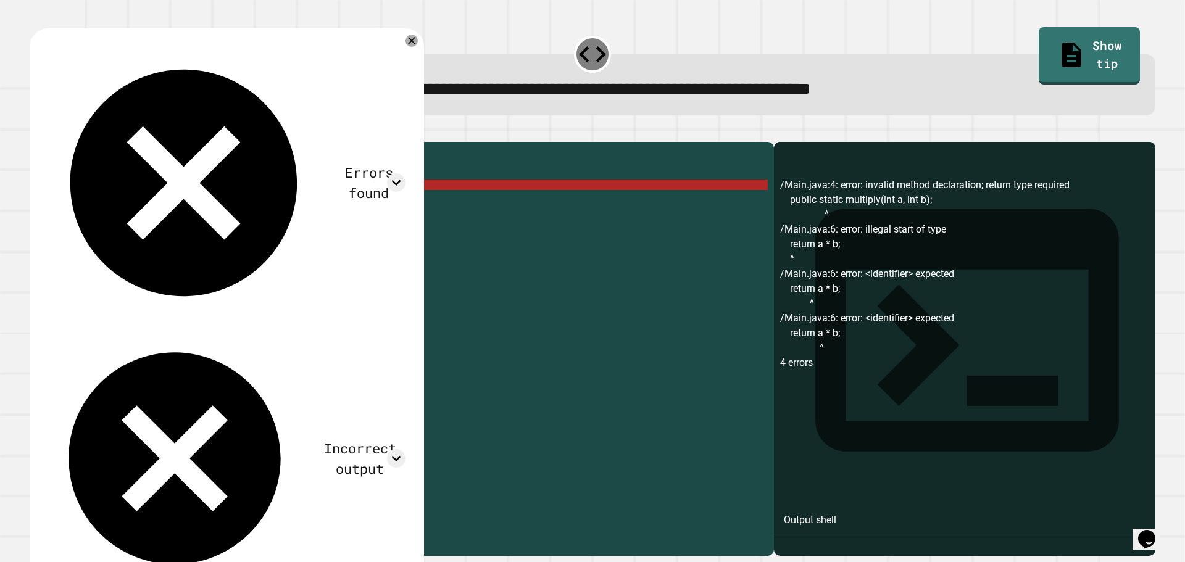
click at [148, 204] on div "public class Main { //Add multiple method here public static multiply ( int a ,…" at bounding box center [414, 337] width 708 height 378
click at [181, 204] on div "public class Main { //Add multiple method here public static multiply ( int a ,…" at bounding box center [414, 337] width 708 height 378
click at [135, 207] on div "public class Main { //Add multiple method here public static multiply ( int a ,…" at bounding box center [414, 337] width 708 height 378
click at [142, 204] on div "public class Main { //Add multiple method here public static multiply ( int a ,…" at bounding box center [414, 337] width 708 height 378
click at [143, 204] on div "public class Main { //Add multiple method here public static multiply ( int a ,…" at bounding box center [414, 337] width 708 height 378
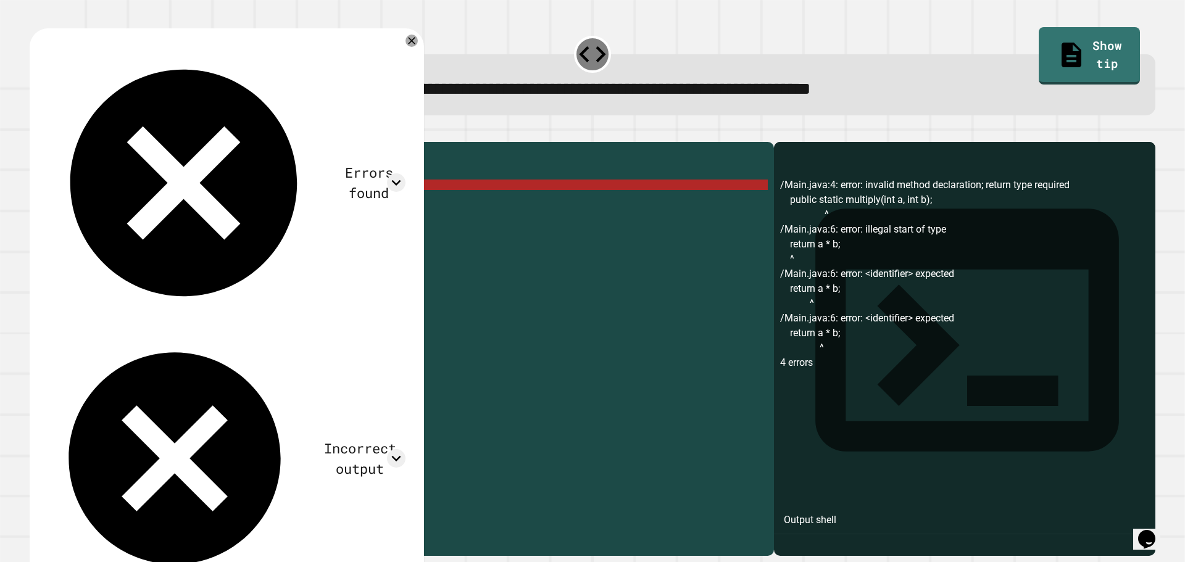
click at [148, 204] on div "public class Main { //Add multiple method here public static multiply ( int a ,…" at bounding box center [414, 337] width 708 height 378
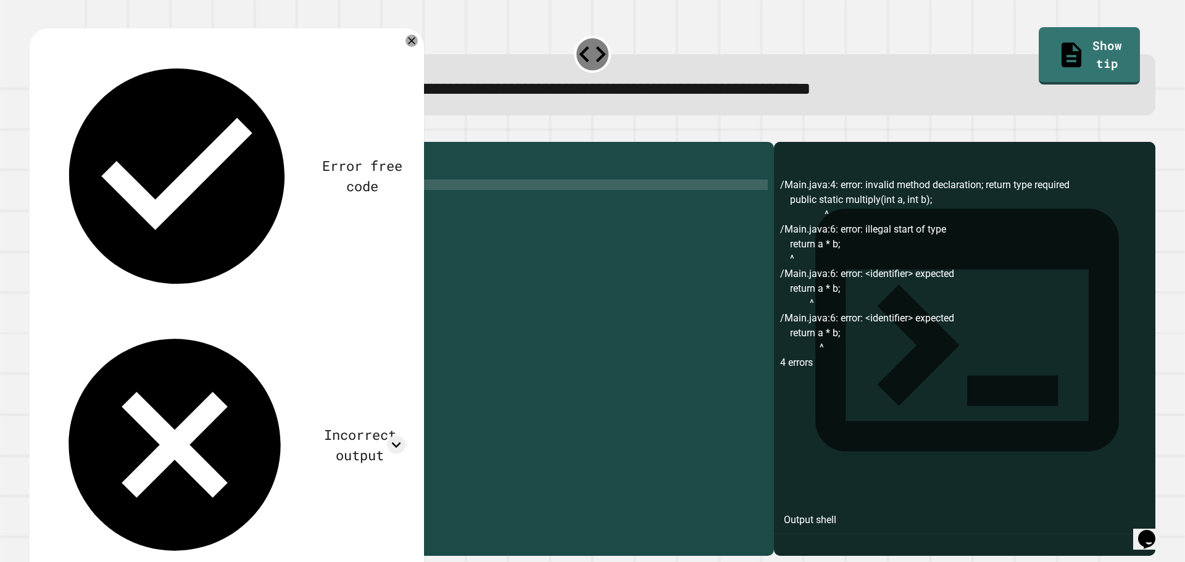
scroll to position [0, 7]
click at [36, 132] on icon "button" at bounding box center [36, 132] width 0 height 0
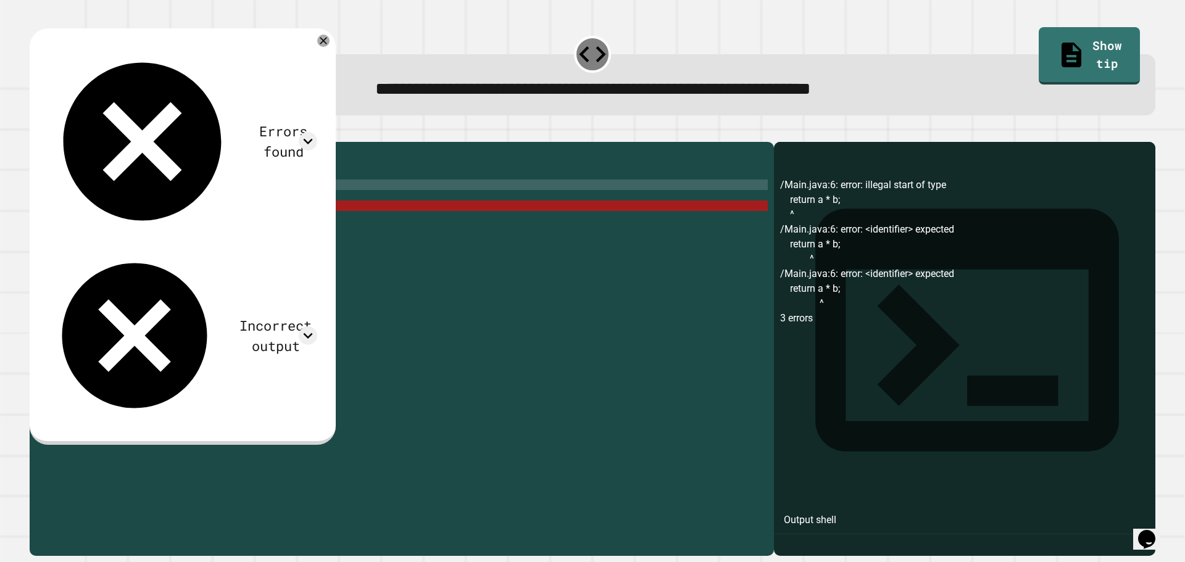
click at [159, 206] on div "public class Main { //Add multiple method here public static in multiply ( int …" at bounding box center [414, 337] width 708 height 378
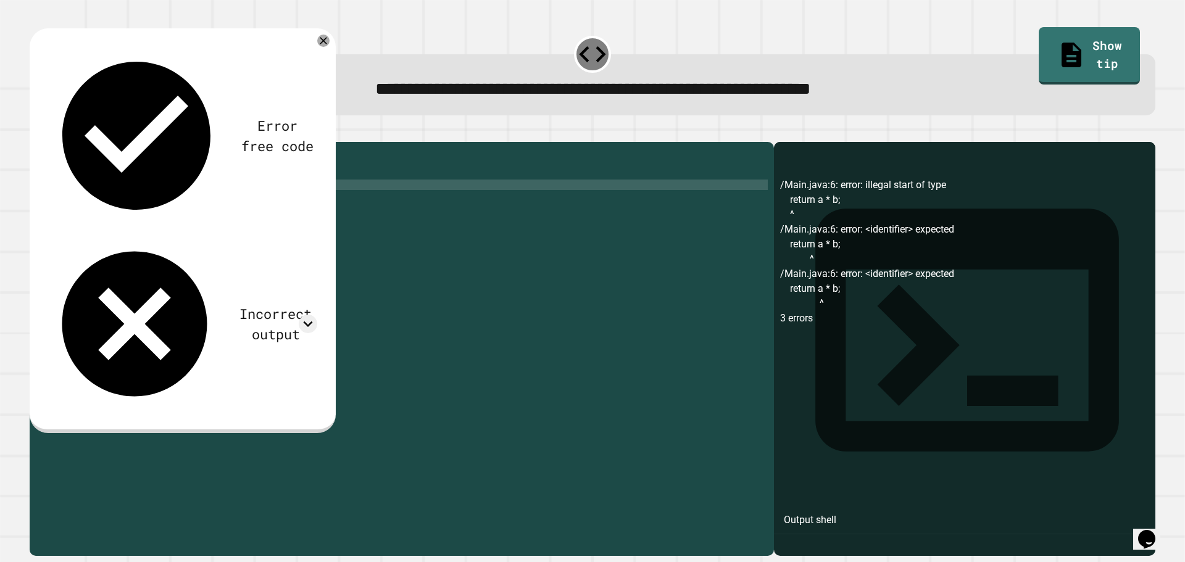
click at [35, 135] on div at bounding box center [593, 134] width 1126 height 15
click at [36, 132] on icon "button" at bounding box center [36, 132] width 0 height 0
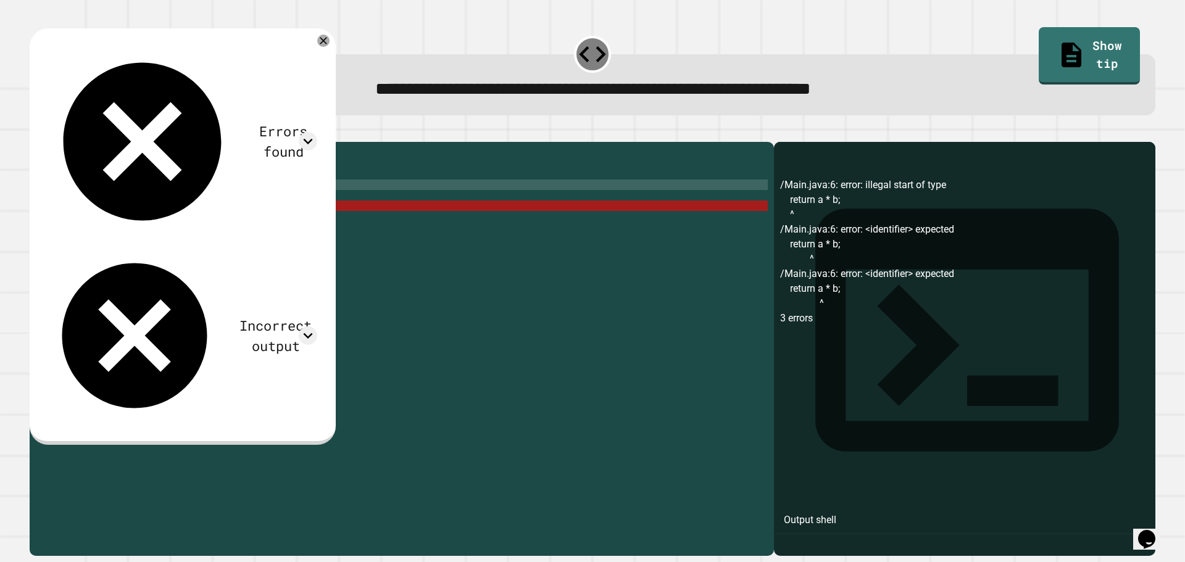
click at [207, 238] on div "public class Main { //Add multiple method here public static int multiply ( int…" at bounding box center [414, 337] width 708 height 378
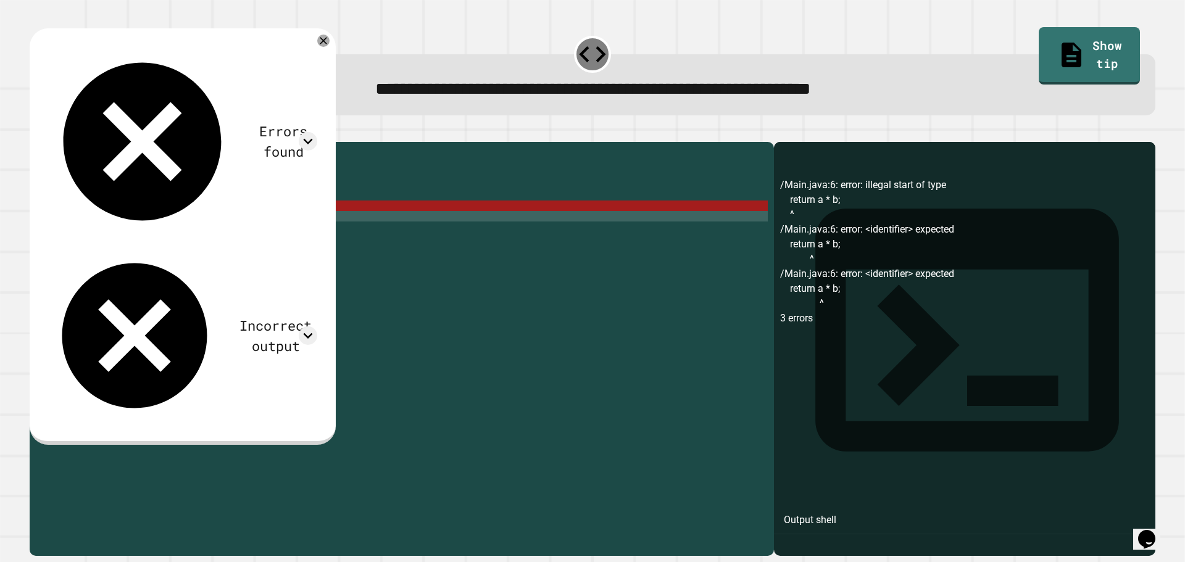
click at [181, 229] on div "public class Main { //Add multiple method here public static int multiply ( int…" at bounding box center [414, 337] width 708 height 378
click at [101, 225] on div "public class Main { //Add multiple method here public static int multiply ( int…" at bounding box center [414, 337] width 708 height 378
click at [93, 228] on div "public class Main { //Add multiple method here public static int multiply ( int…" at bounding box center [414, 337] width 708 height 378
click at [150, 226] on div "public class Main { //Add multiple method here public static int multiply ( int…" at bounding box center [414, 337] width 708 height 378
click at [146, 225] on div "public class Main { //Add multiple method here public static int multiply ( int…" at bounding box center [414, 337] width 708 height 378
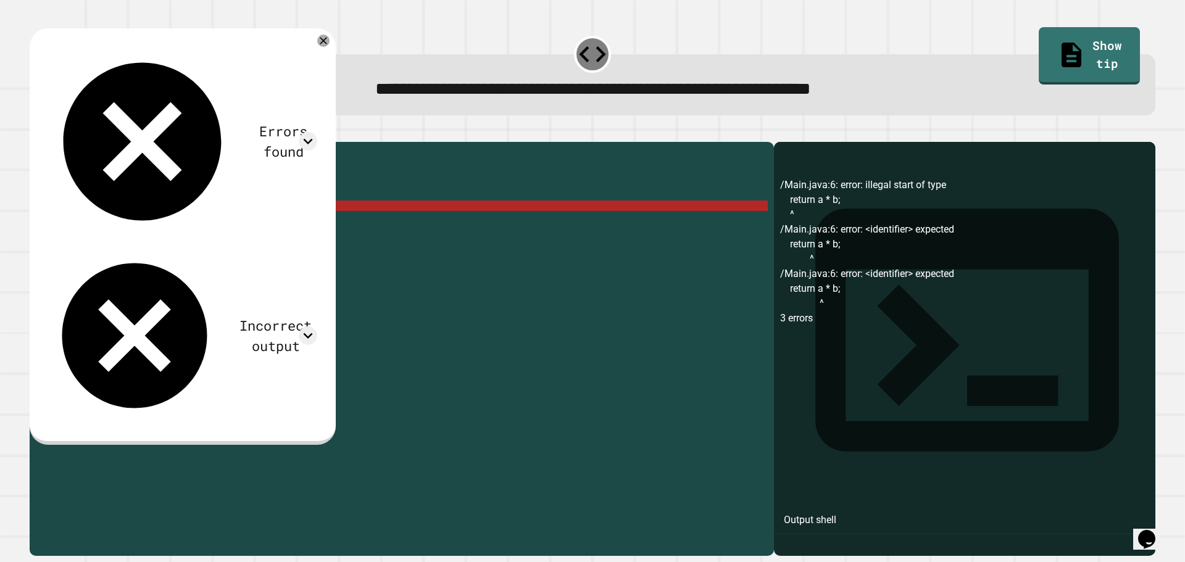
click at [127, 225] on div "public class Main { //Add multiple method here public static int multiply ( int…" at bounding box center [414, 337] width 708 height 378
click at [130, 222] on div "public class Main { //Add multiple method here public static int multiply ( int…" at bounding box center [414, 337] width 708 height 378
click at [149, 222] on div "public class Main { //Add multiple method here public static int multiply ( int…" at bounding box center [414, 337] width 708 height 378
click at [144, 225] on div "public class Main { //Add multiple method here public static int multiply ( int…" at bounding box center [414, 337] width 708 height 378
drag, startPoint x: 156, startPoint y: 224, endPoint x: 56, endPoint y: 215, distance: 101.0
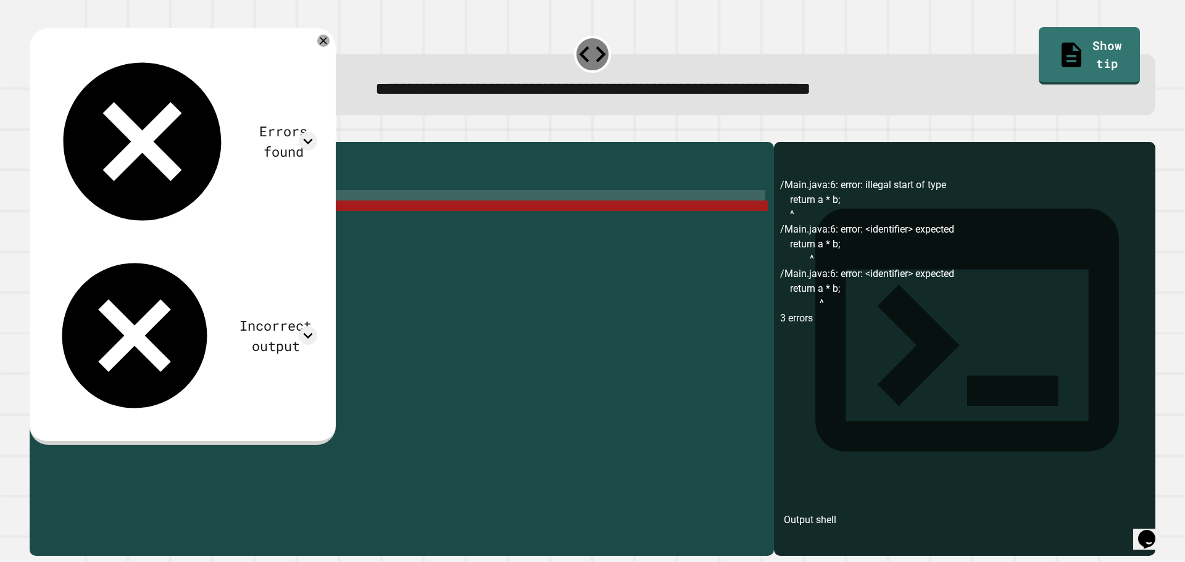
click at [56, 215] on div "**********" at bounding box center [399, 326] width 738 height 357
type textarea "**********"
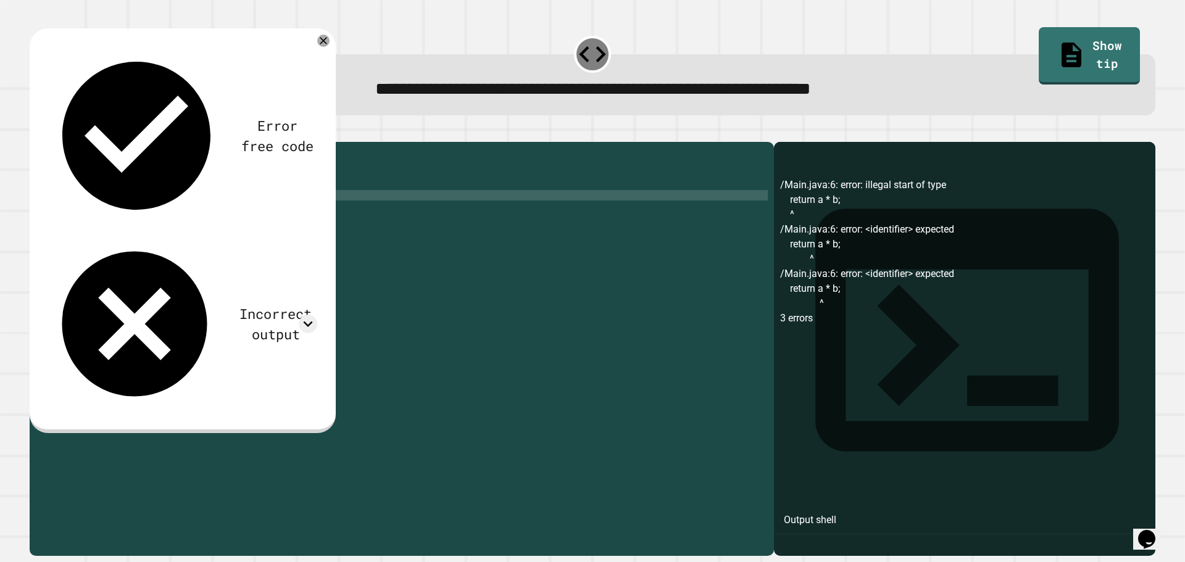
scroll to position [0, 0]
click at [48, 143] on icon "button" at bounding box center [44, 139] width 7 height 9
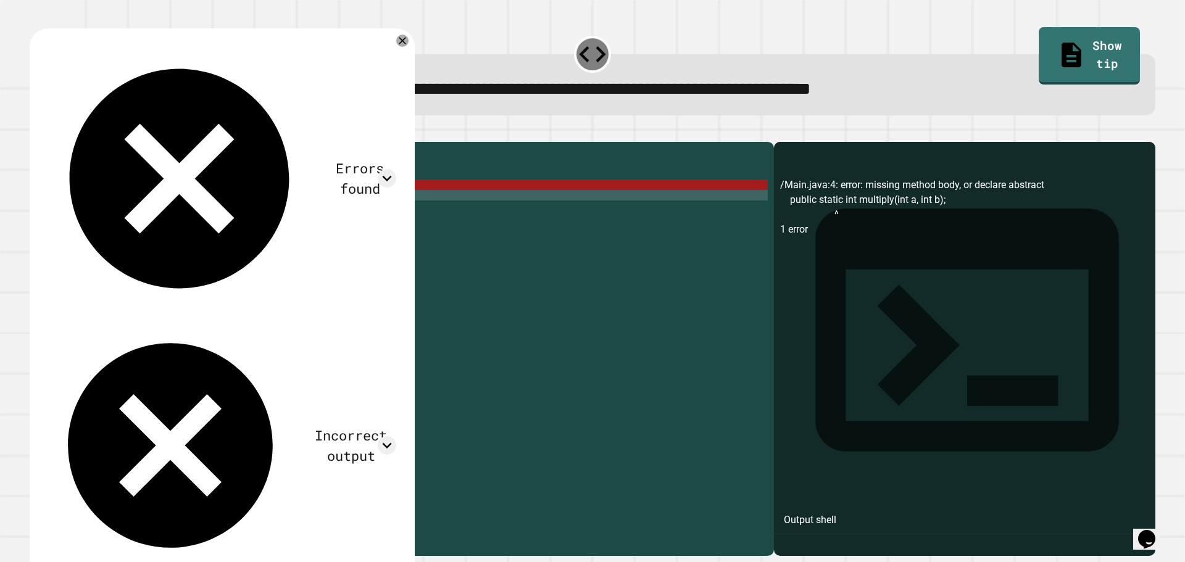
click at [310, 214] on div "public class Main { //Add multiple method here public static int multiply ( int…" at bounding box center [414, 337] width 708 height 378
click at [305, 201] on div "public class Main { //Add multiple method here public static int multiply ( int…" at bounding box center [414, 337] width 708 height 378
type textarea "**********"
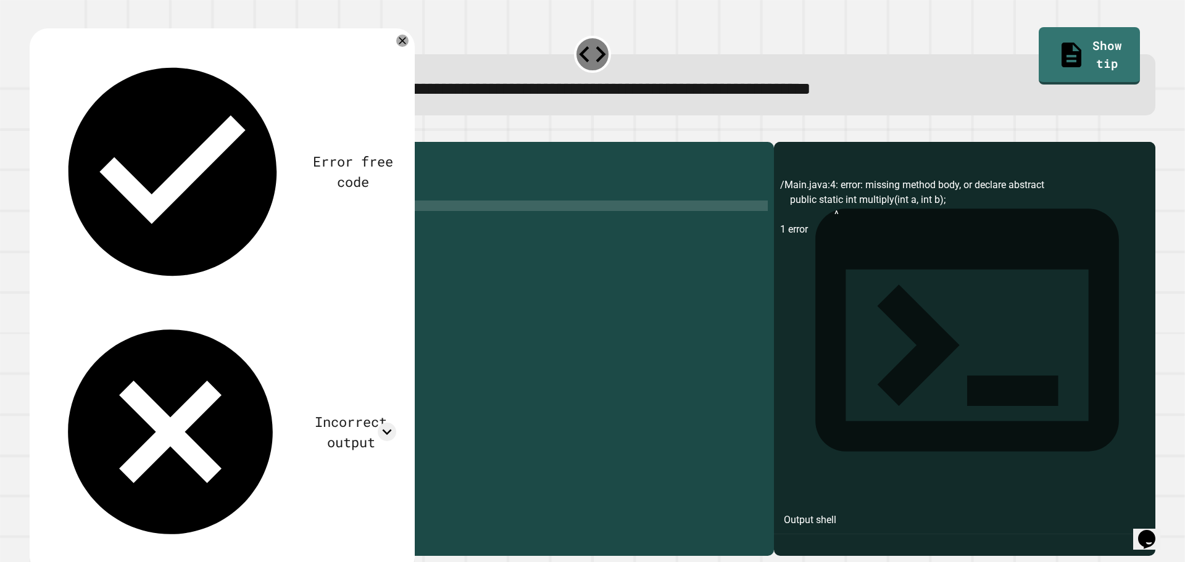
type textarea "*"
click at [36, 132] on icon "button" at bounding box center [36, 132] width 0 height 0
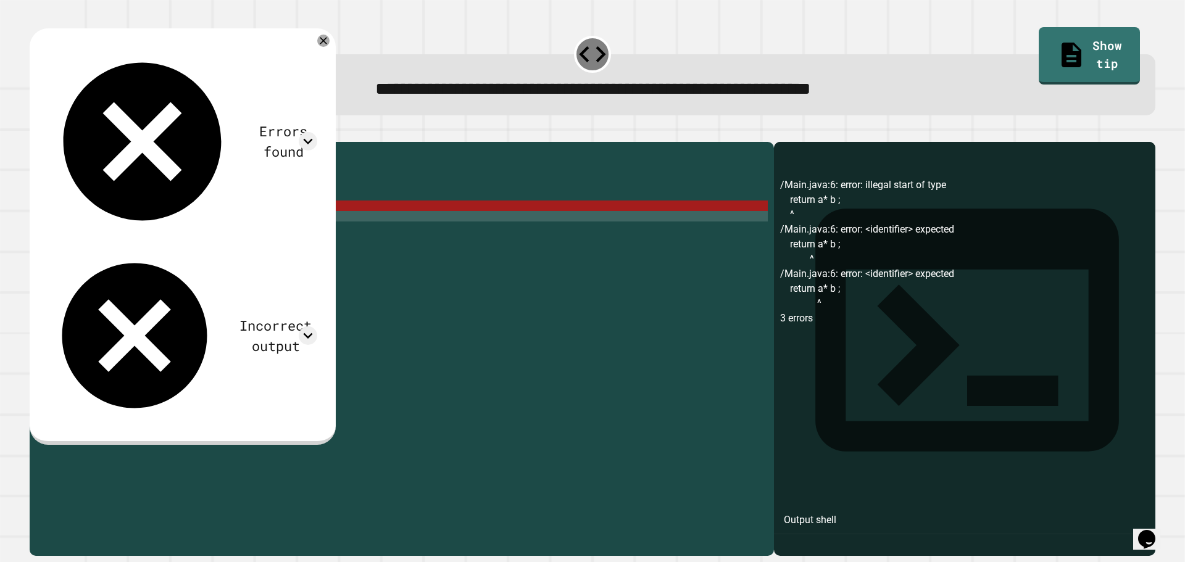
click at [151, 230] on div "public class Main { //Add multiple method here public static int multiply ( int…" at bounding box center [414, 337] width 708 height 378
click at [147, 223] on div "public class Main { //Add multiple method here public static int multiply ( int…" at bounding box center [414, 337] width 708 height 378
click at [133, 224] on div "public class Main { //Add multiple method here public static int multiply ( int…" at bounding box center [414, 337] width 708 height 378
click at [139, 223] on div "public class Main { //Add multiple method here public static int multiply ( int…" at bounding box center [414, 337] width 708 height 378
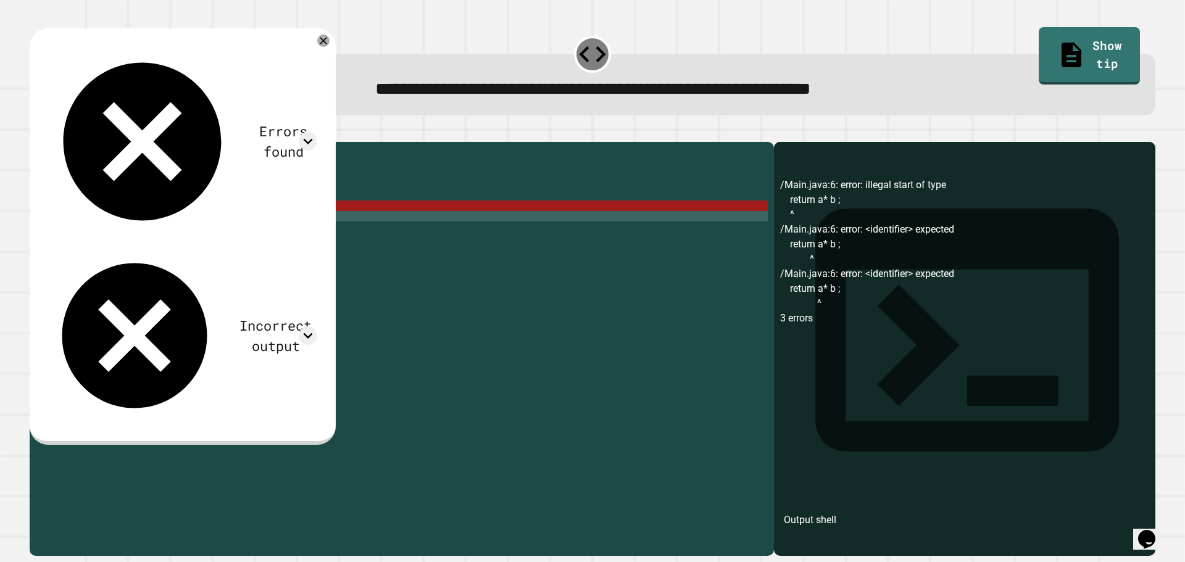
drag, startPoint x: 146, startPoint y: 237, endPoint x: 147, endPoint y: 247, distance: 10.6
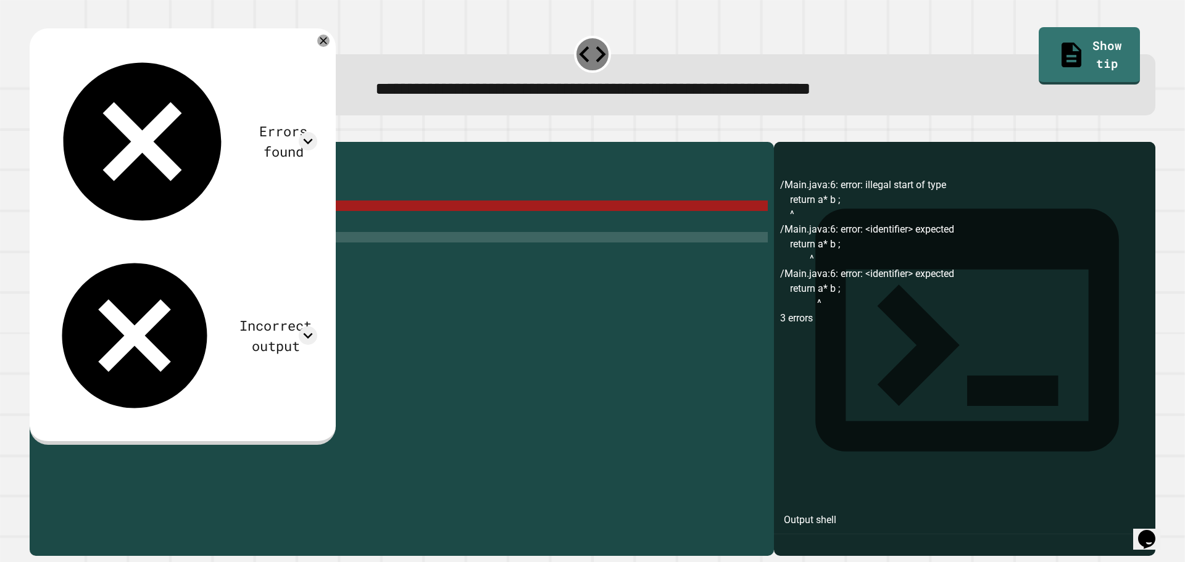
drag, startPoint x: 147, startPoint y: 247, endPoint x: 135, endPoint y: 257, distance: 15.4
click at [135, 257] on div "public class Main { //Add multiple method here public static int multiply ( int…" at bounding box center [414, 337] width 708 height 378
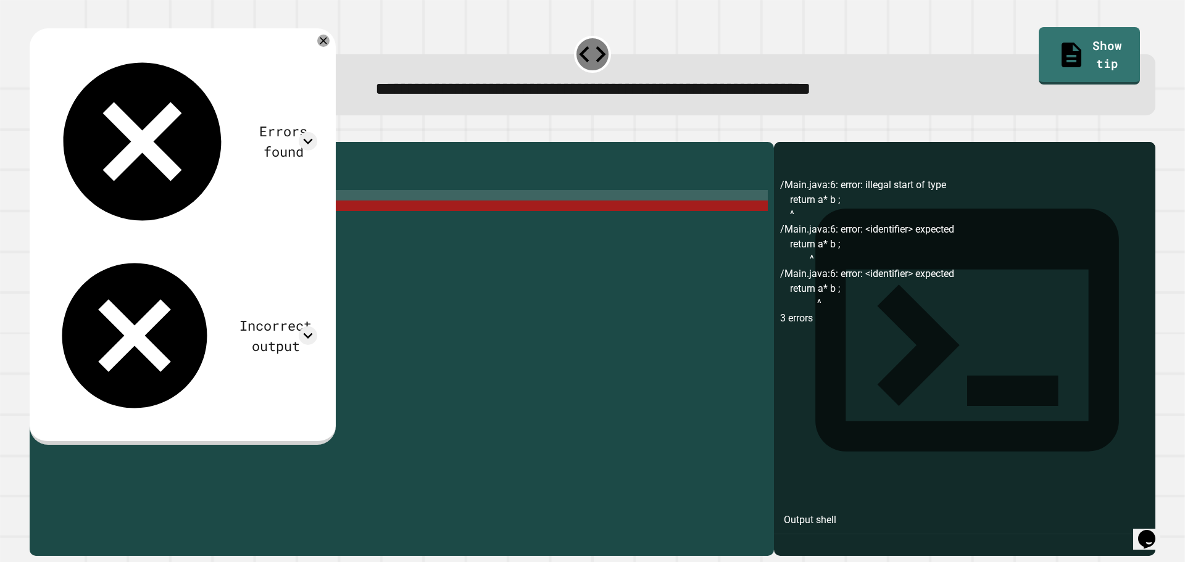
click at [138, 217] on div "public class Main { //Add multiple method here public static int multiply ( int…" at bounding box center [414, 337] width 708 height 378
click at [139, 222] on div "public class Main { //Add multiple method here public static int multiply ( int…" at bounding box center [414, 337] width 708 height 378
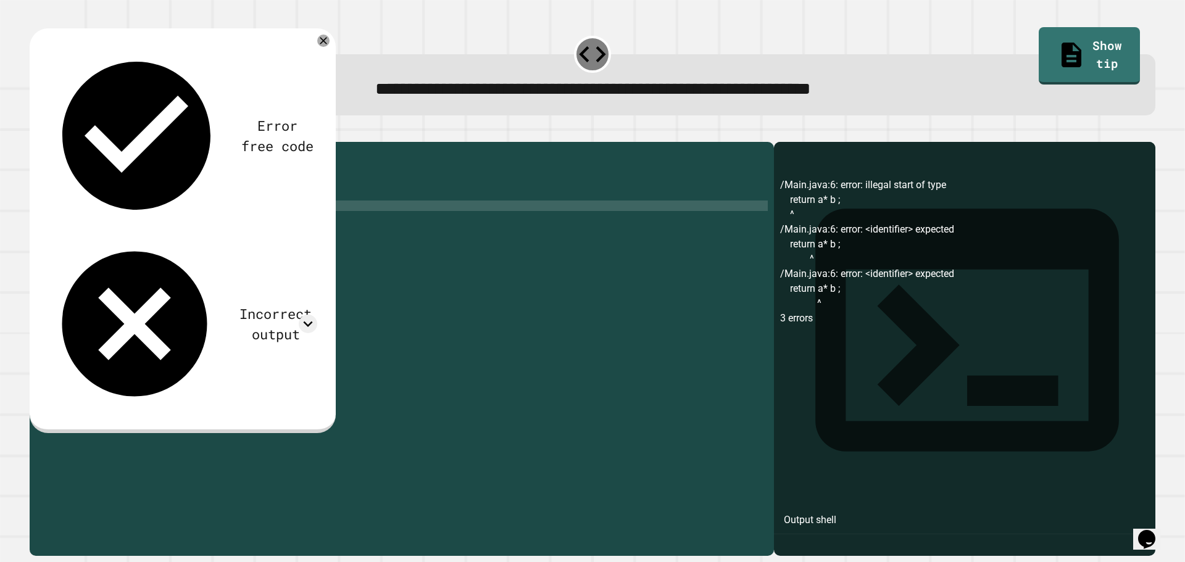
type textarea "**********"
click at [210, 252] on div "public class Main { //Add multiple method here public static int multiply ( int…" at bounding box center [414, 337] width 708 height 378
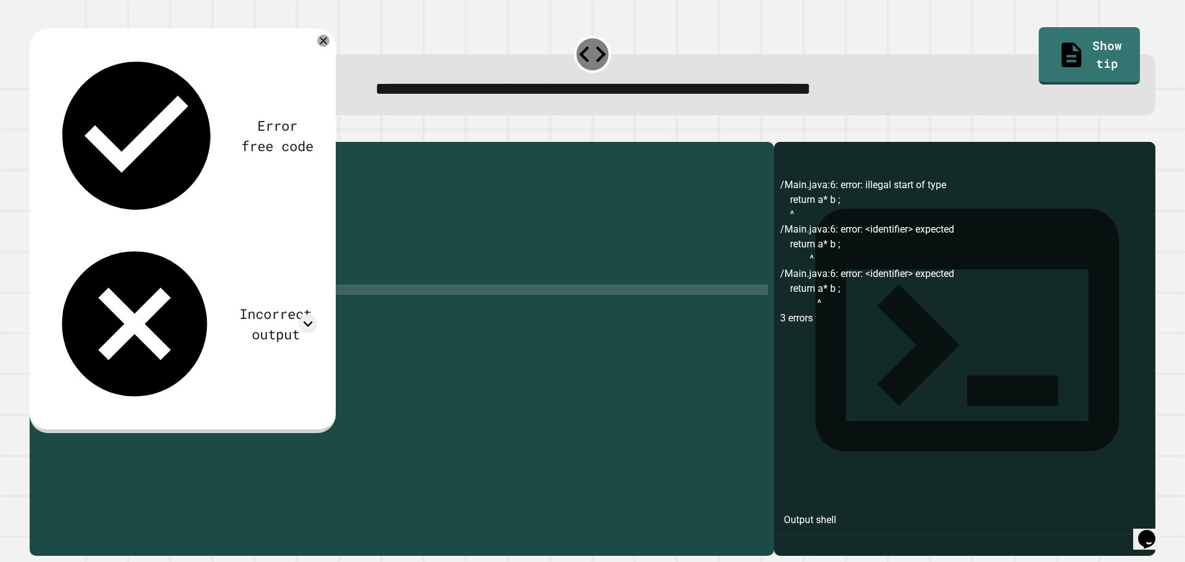
click at [257, 319] on div "public class Main { //Add multiple method here public static int multiply ( int…" at bounding box center [414, 337] width 708 height 378
click at [36, 132] on button "button" at bounding box center [36, 132] width 0 height 0
